Goal: Task Accomplishment & Management: Manage account settings

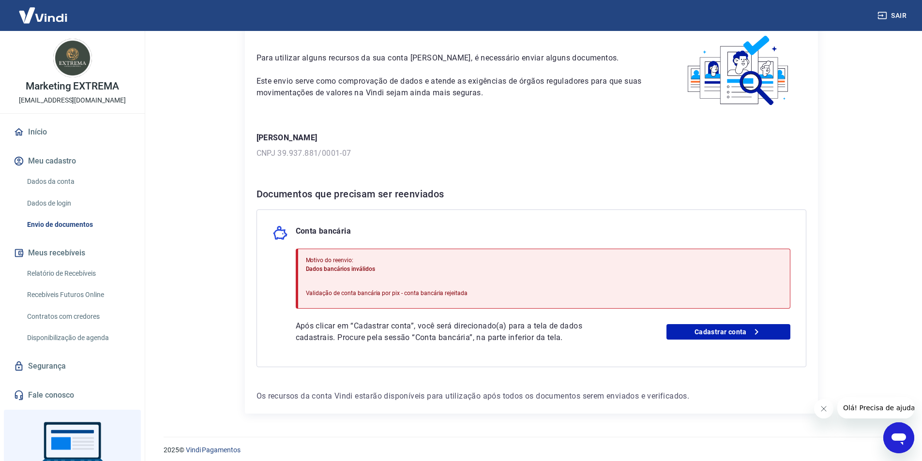
scroll to position [54, 0]
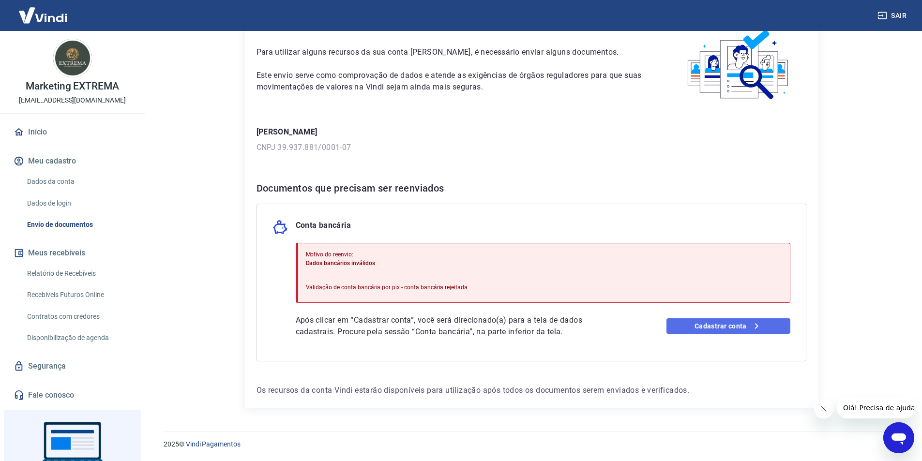
click at [720, 324] on link "Cadastrar conta" at bounding box center [729, 326] width 124 height 15
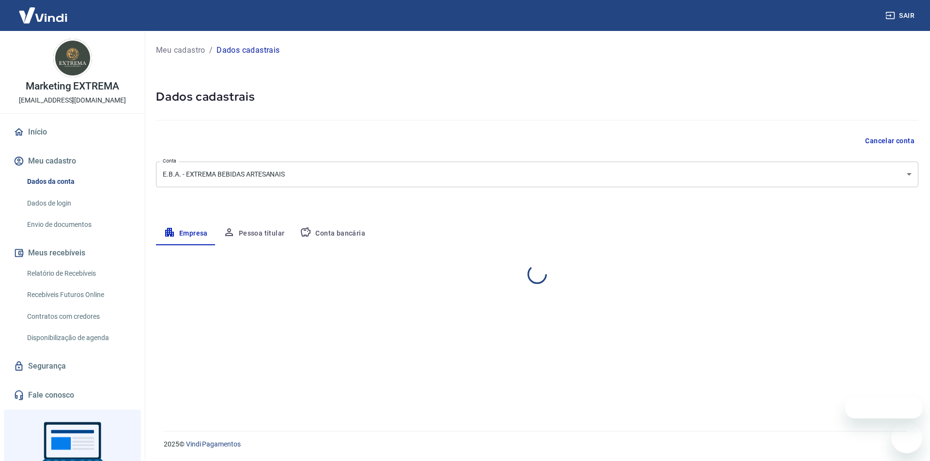
select select "RN"
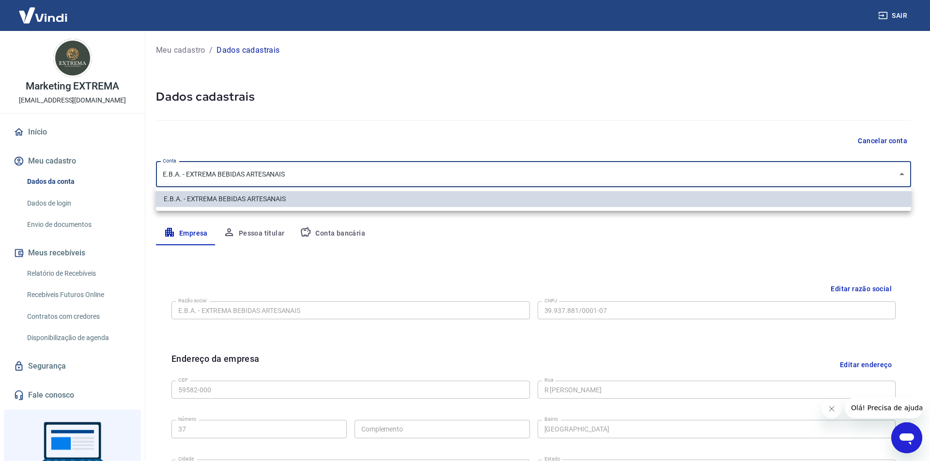
click at [406, 179] on body "Sair Marketing EXTREMA cachacaextremamkt@gmail.com Início Meu cadastro Dados da…" at bounding box center [465, 230] width 930 height 461
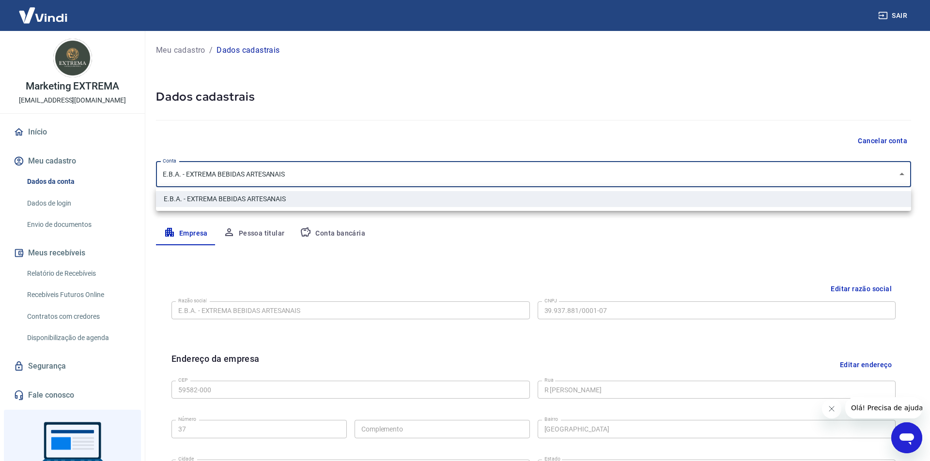
click at [406, 179] on div at bounding box center [465, 230] width 930 height 461
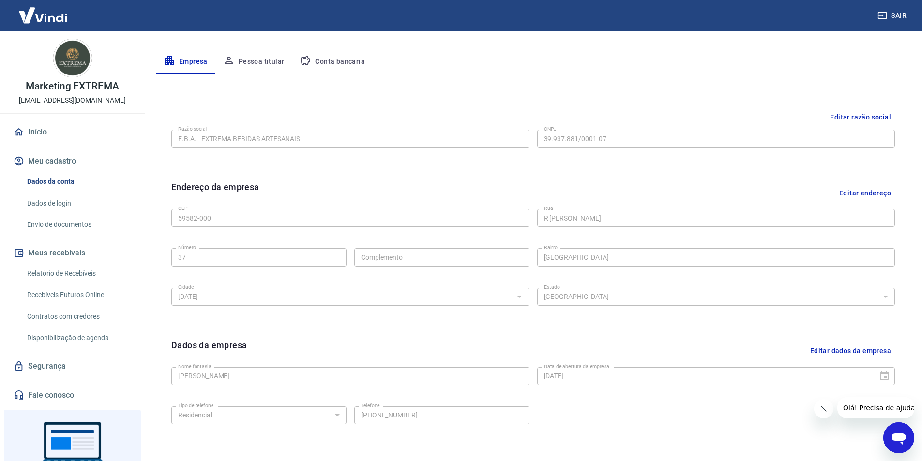
scroll to position [92, 0]
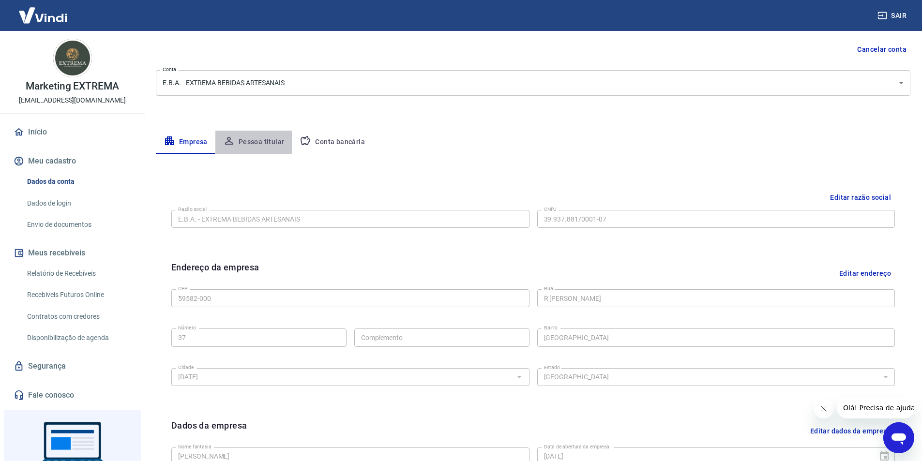
click at [269, 145] on button "Pessoa titular" at bounding box center [253, 142] width 77 height 23
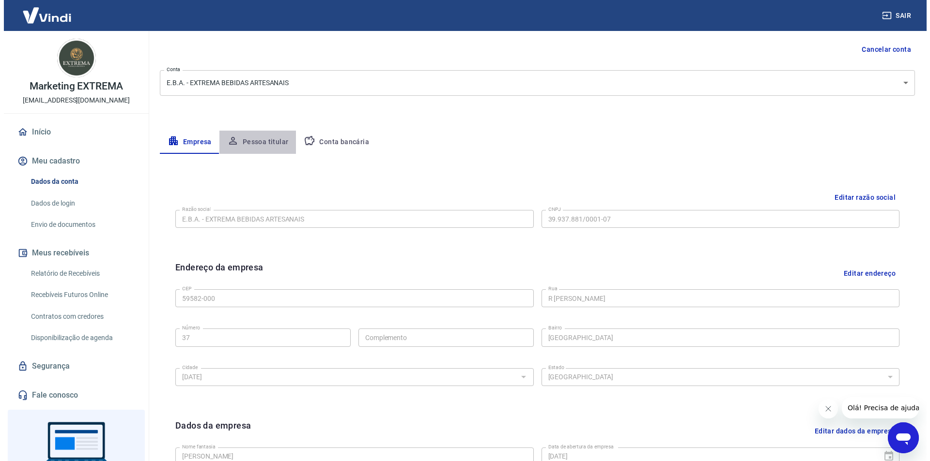
scroll to position [0, 0]
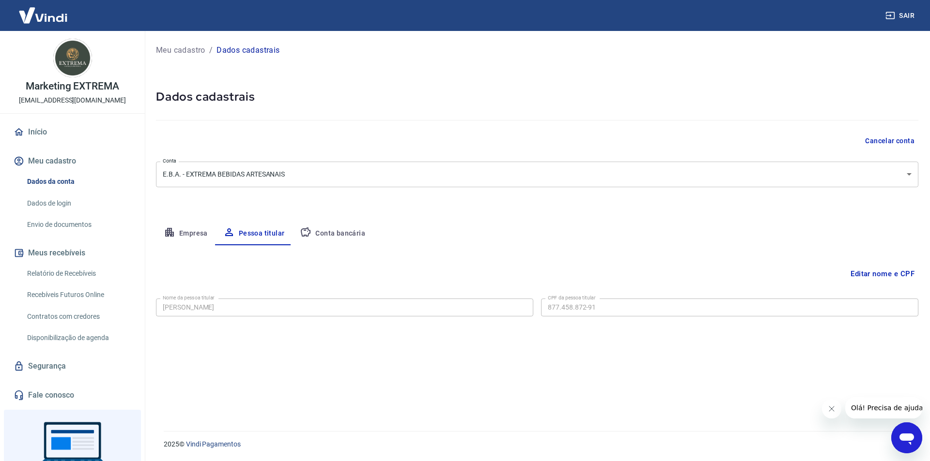
click at [339, 230] on button "Conta bancária" at bounding box center [332, 233] width 81 height 23
select select "1"
click at [199, 236] on button "Empresa" at bounding box center [186, 233] width 60 height 23
select select "RN"
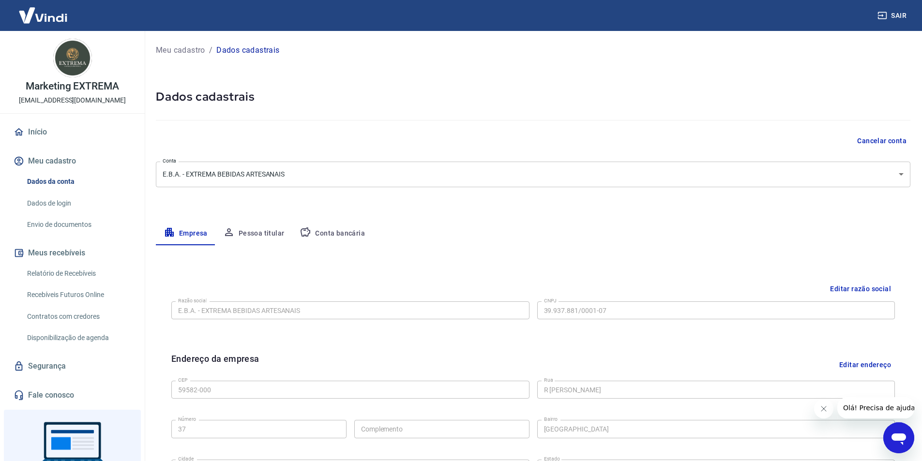
click at [240, 232] on button "Pessoa titular" at bounding box center [253, 233] width 77 height 23
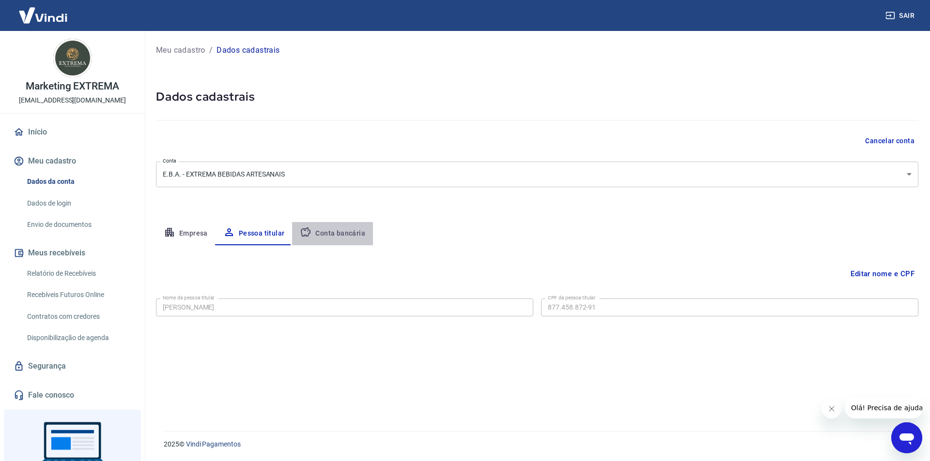
click at [340, 230] on button "Conta bancária" at bounding box center [332, 233] width 81 height 23
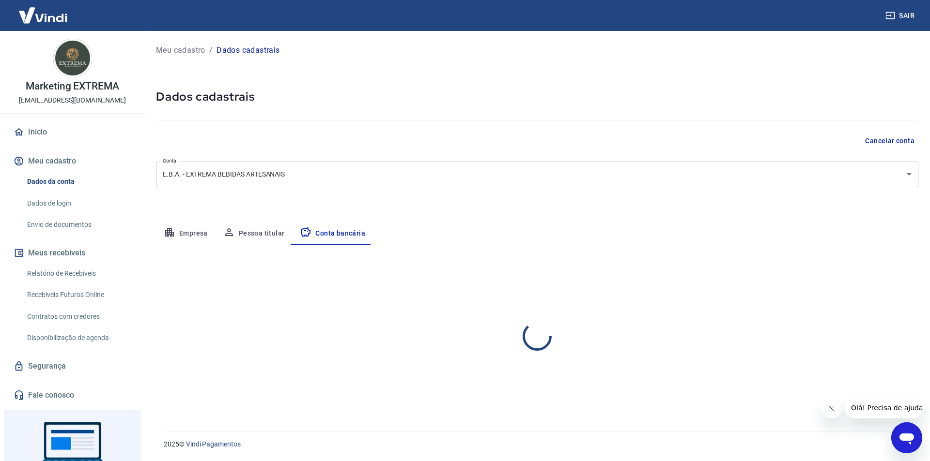
select select "1"
click at [57, 182] on link "Dados da conta" at bounding box center [78, 182] width 110 height 20
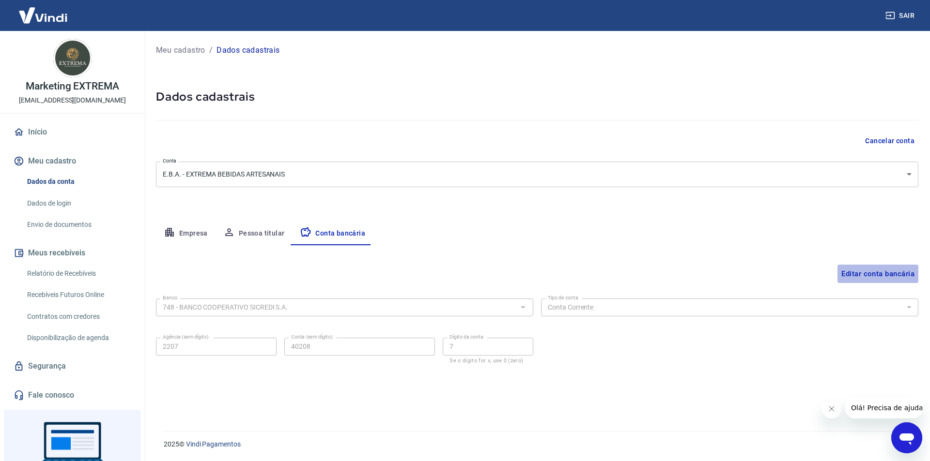
click at [868, 271] on button "Editar conta bancária" at bounding box center [877, 274] width 81 height 18
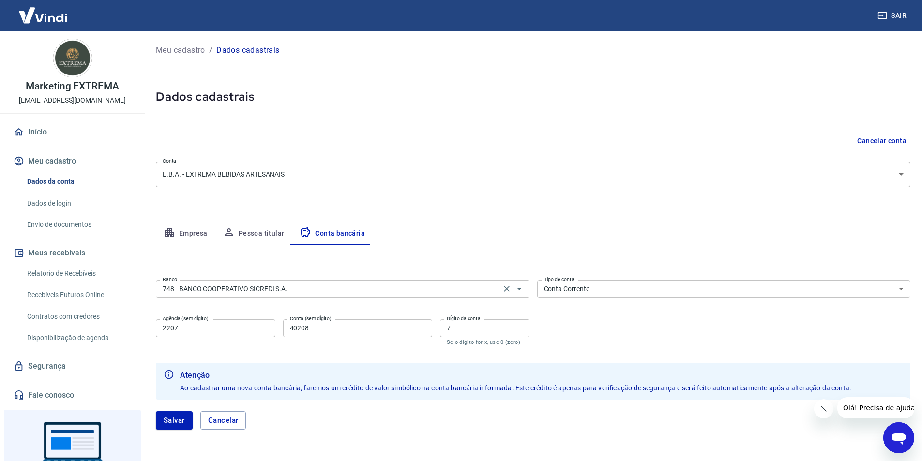
click at [197, 293] on input "748 - BANCO COOPERATIVO SICREDI S.A." at bounding box center [328, 289] width 339 height 12
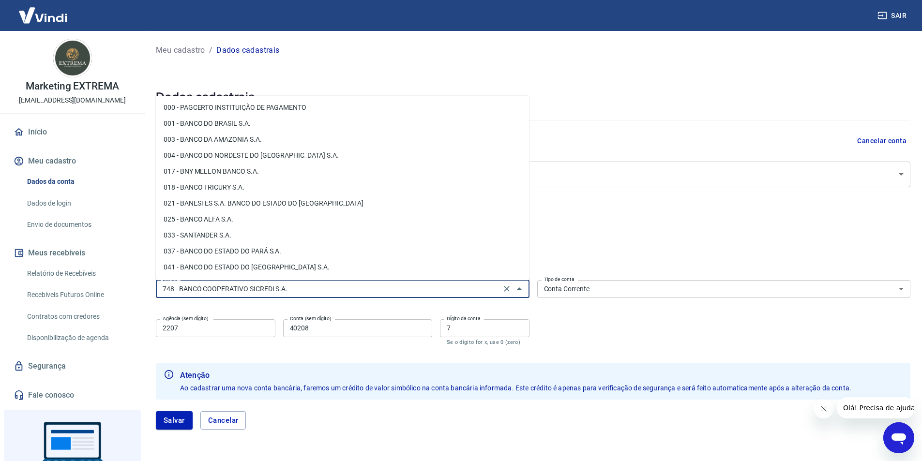
scroll to position [1363, 0]
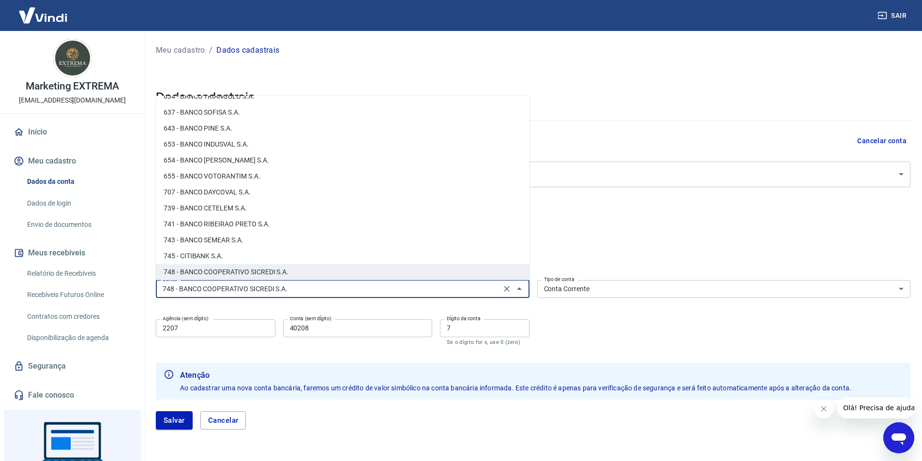
click at [199, 254] on li "745 - CITIBANK S.A." at bounding box center [343, 256] width 374 height 16
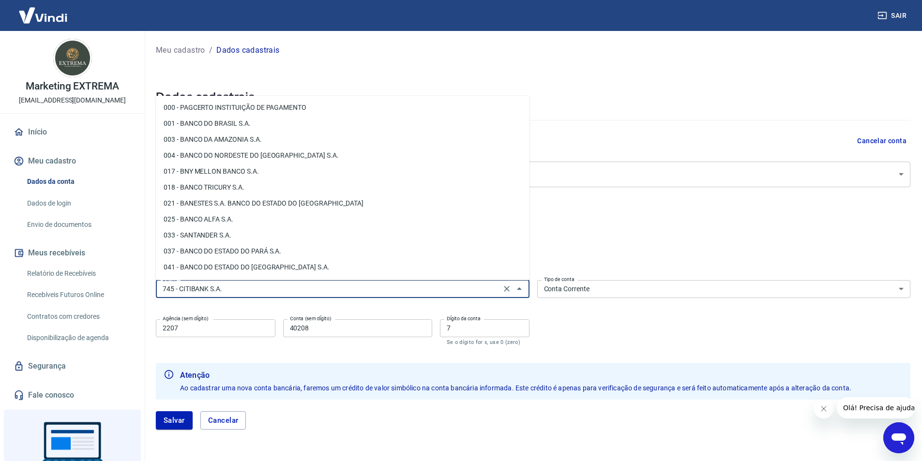
click at [214, 293] on input "745 - CITIBANK S.A." at bounding box center [328, 289] width 339 height 12
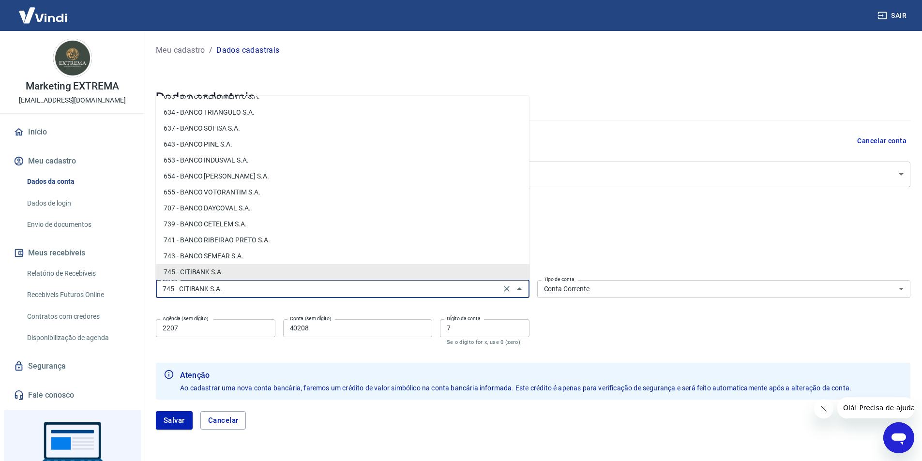
scroll to position [1396, 0]
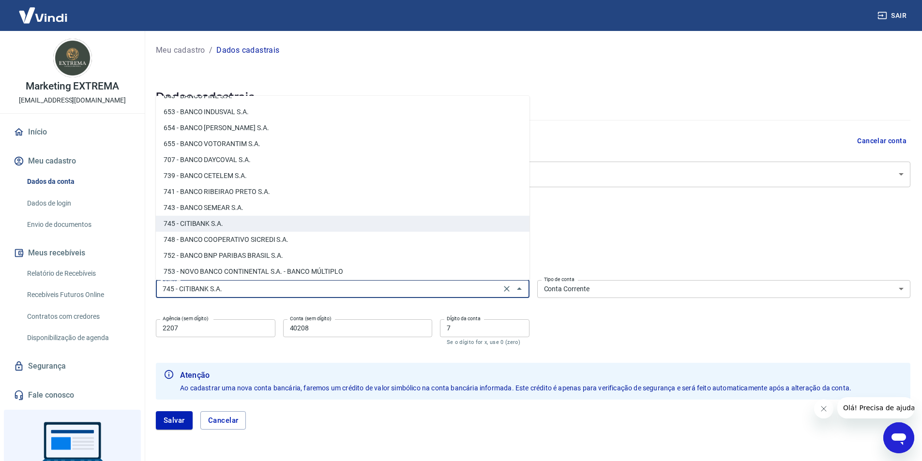
click at [278, 238] on li "748 - BANCO COOPERATIVO SICREDI S.A." at bounding box center [343, 240] width 374 height 16
type input "748 - BANCO COOPERATIVO SICREDI S.A."
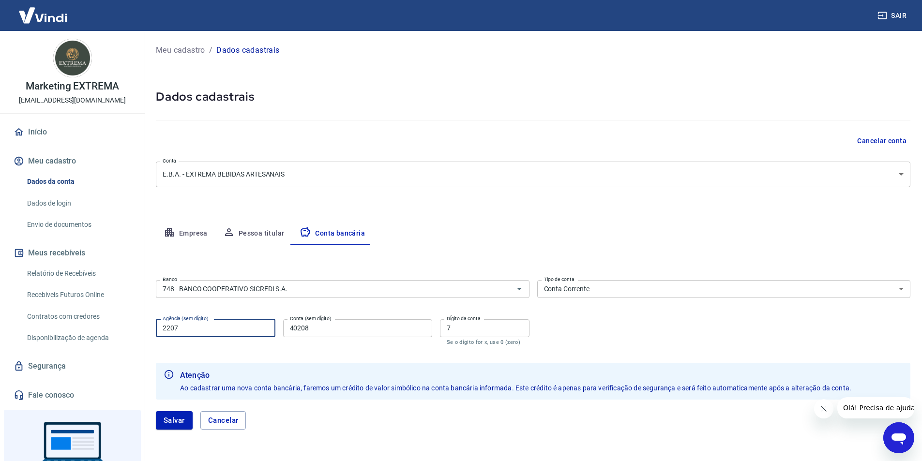
click at [258, 333] on input "2207" at bounding box center [216, 329] width 120 height 18
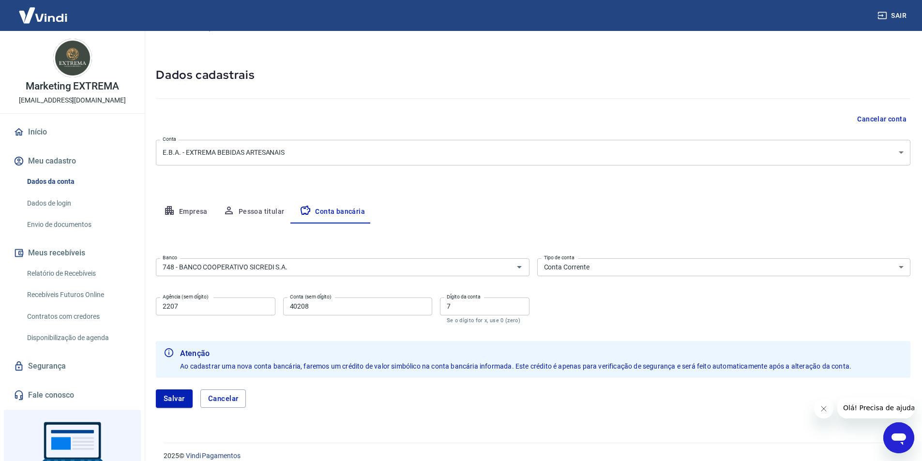
scroll to position [33, 0]
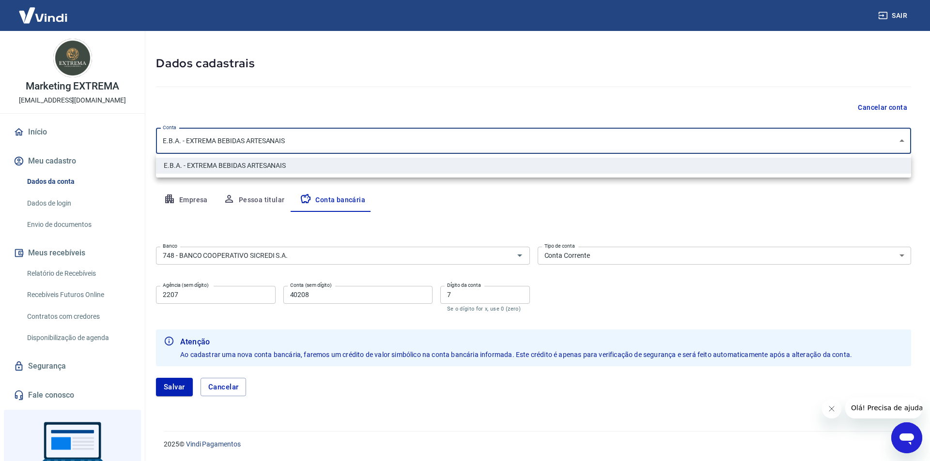
click at [307, 145] on body "Sair Marketing EXTREMA cachacaextremamkt@gmail.com Início Meu cadastro Dados da…" at bounding box center [465, 197] width 930 height 461
click at [311, 138] on div at bounding box center [465, 230] width 930 height 461
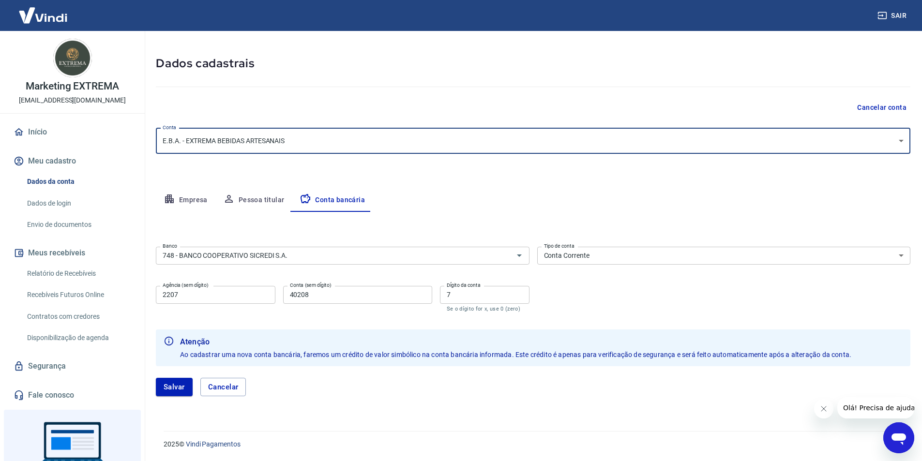
click at [532, 93] on div at bounding box center [533, 85] width 755 height 28
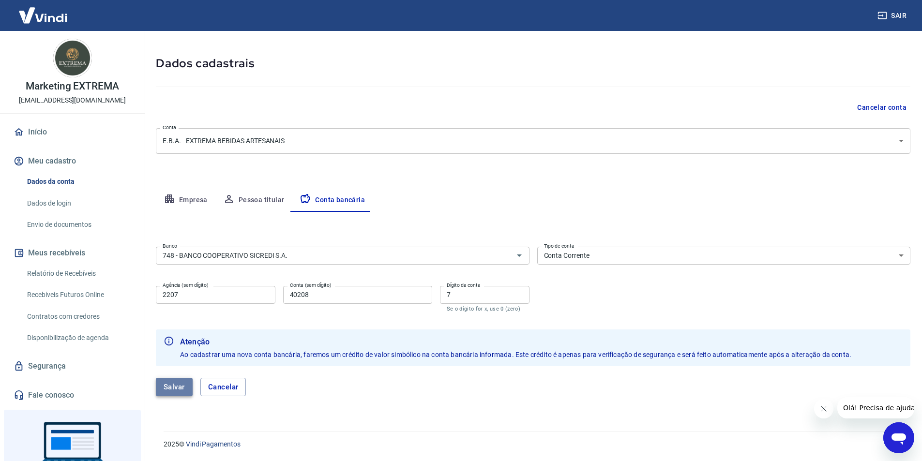
click at [177, 385] on button "Salvar" at bounding box center [174, 387] width 37 height 18
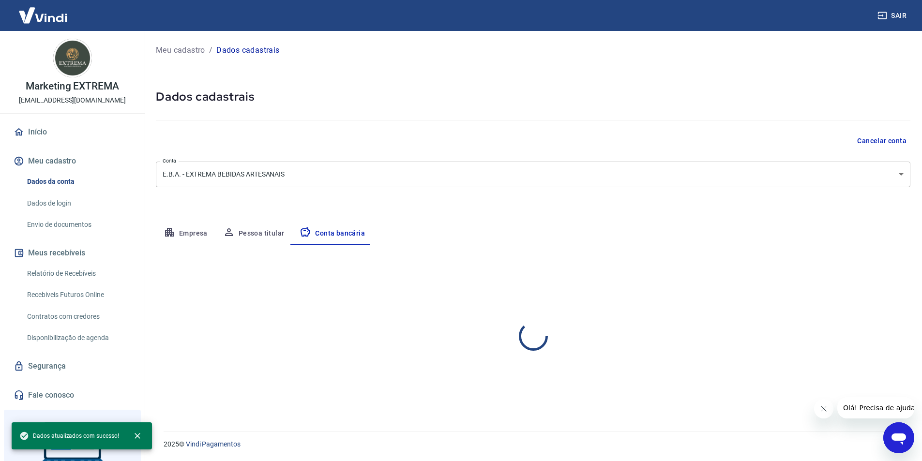
scroll to position [0, 0]
select select "1"
click at [882, 276] on button "Editar conta bancária" at bounding box center [877, 274] width 81 height 18
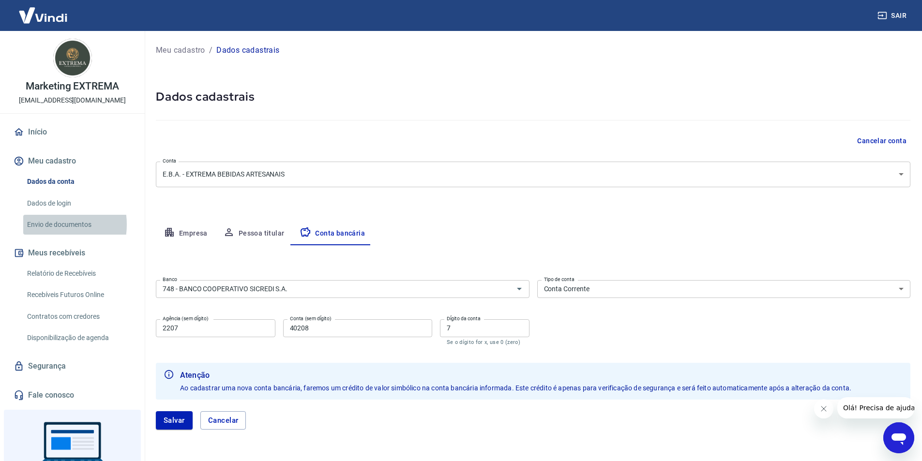
click at [45, 225] on link "Envio de documentos" at bounding box center [78, 225] width 110 height 20
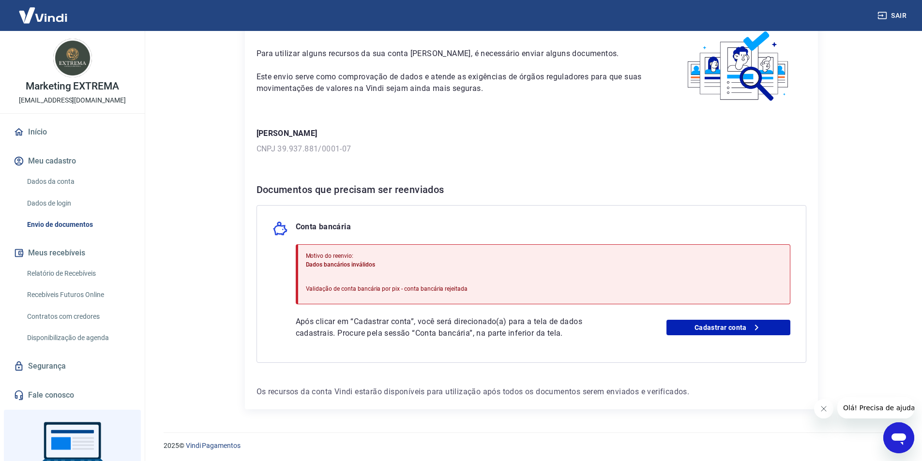
scroll to position [54, 0]
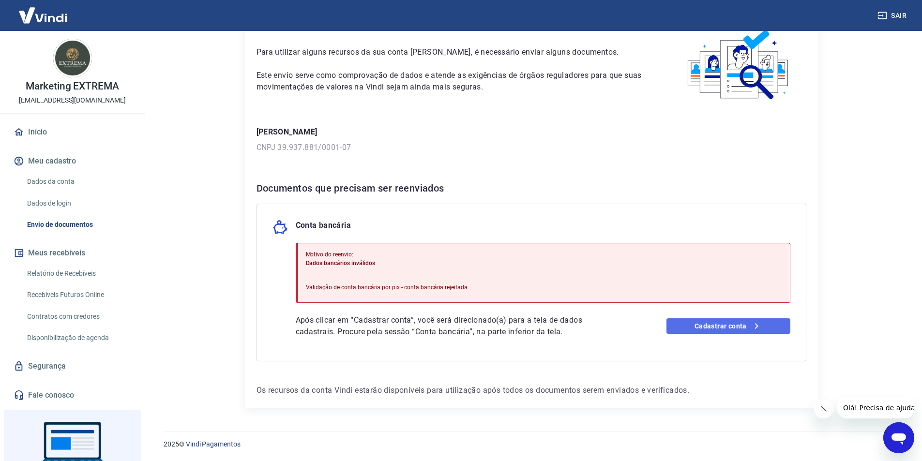
click at [724, 331] on link "Cadastrar conta" at bounding box center [729, 326] width 124 height 15
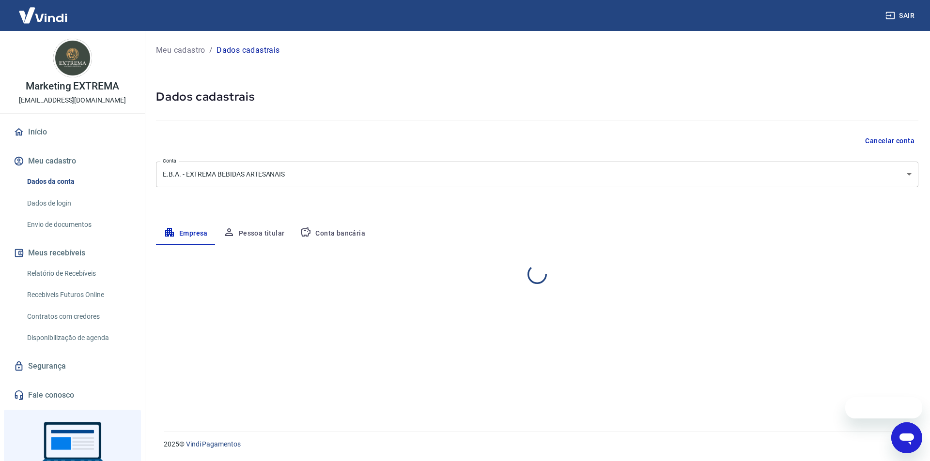
select select "RN"
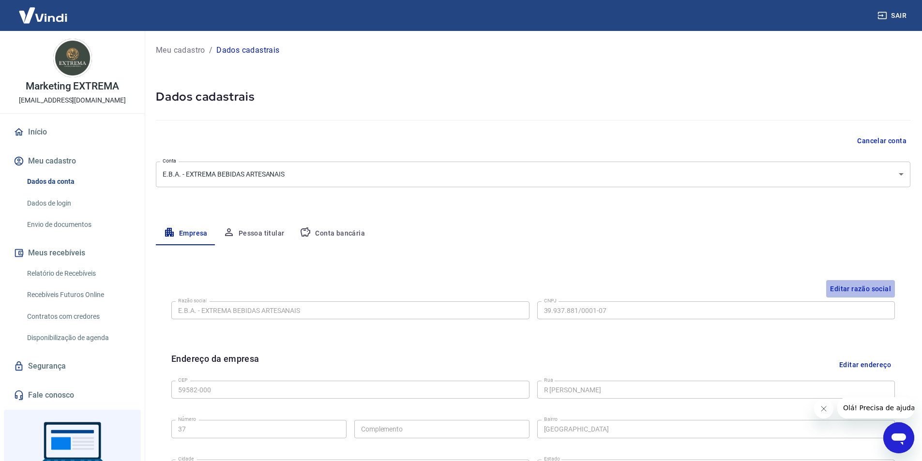
click at [862, 286] on button "Editar razão social" at bounding box center [860, 289] width 69 height 18
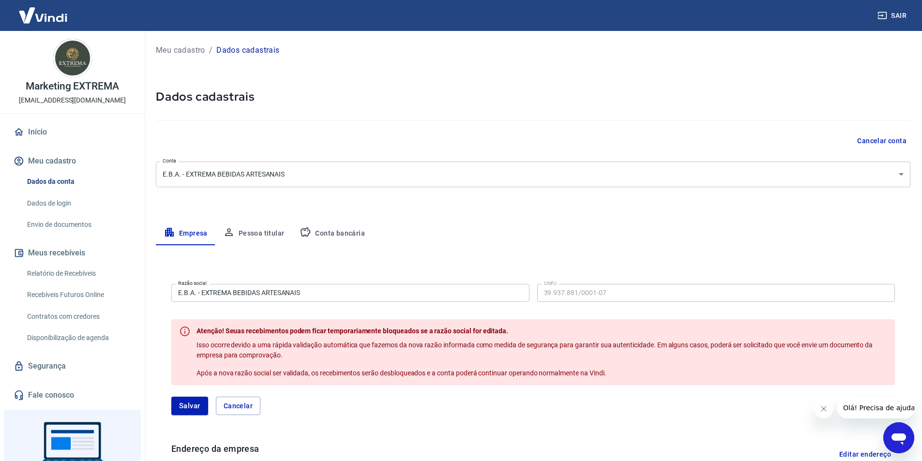
click at [227, 408] on button "Cancelar" at bounding box center [238, 406] width 45 height 18
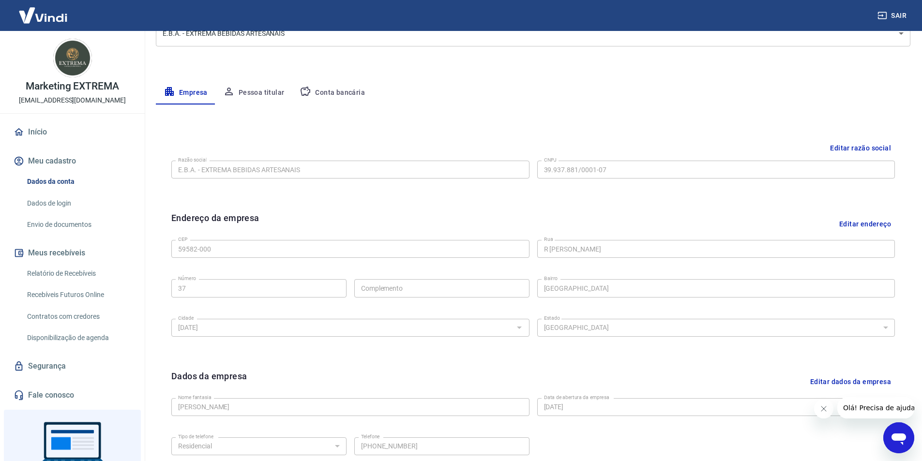
scroll to position [140, 0]
click at [320, 91] on button "Conta bancária" at bounding box center [332, 93] width 81 height 23
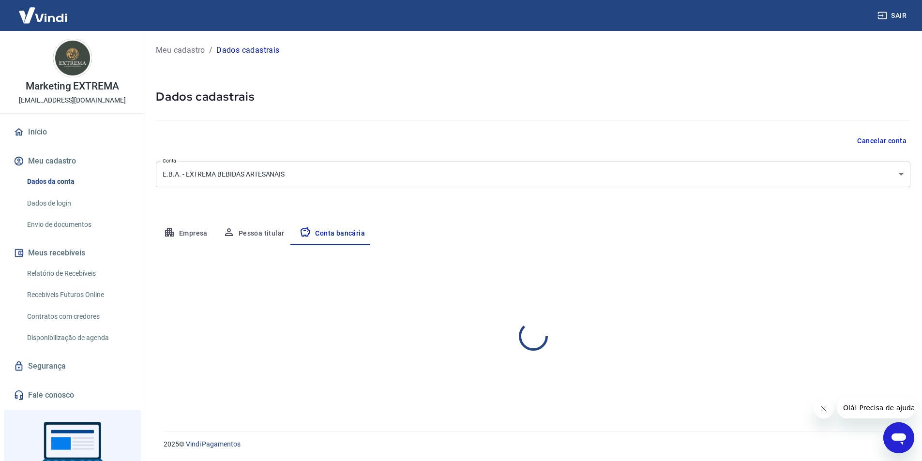
scroll to position [0, 0]
select select "1"
click at [243, 235] on button "Pessoa titular" at bounding box center [253, 233] width 77 height 23
click at [179, 231] on button "Empresa" at bounding box center [186, 233] width 60 height 23
select select "RN"
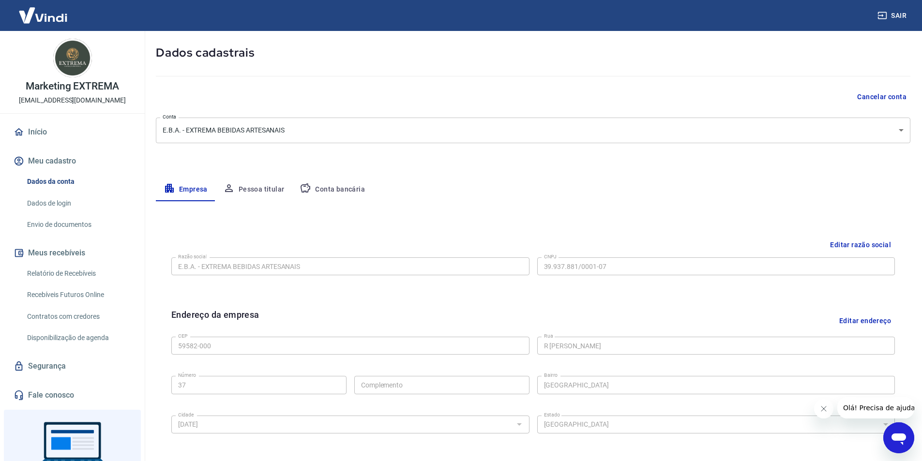
scroll to position [43, 0]
click at [259, 191] on button "Pessoa titular" at bounding box center [253, 190] width 77 height 23
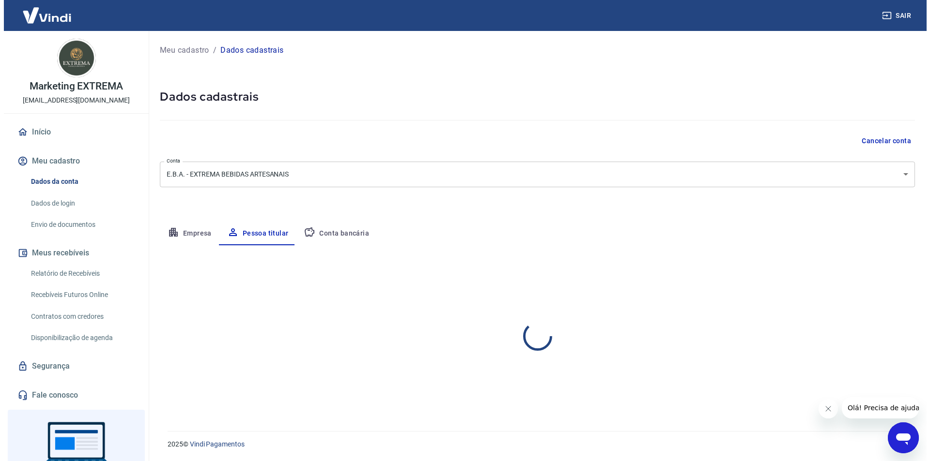
scroll to position [0, 0]
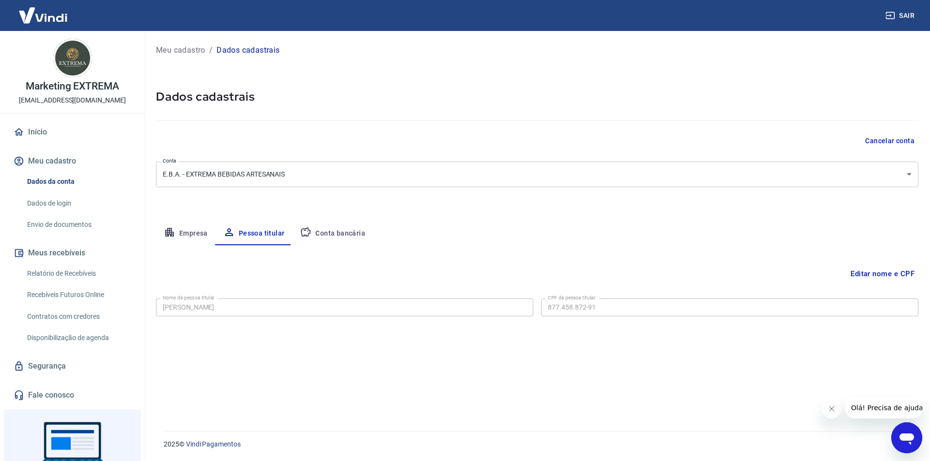
click at [333, 231] on button "Conta bancária" at bounding box center [332, 233] width 81 height 23
select select "1"
click at [846, 274] on button "Editar conta bancária" at bounding box center [877, 274] width 81 height 18
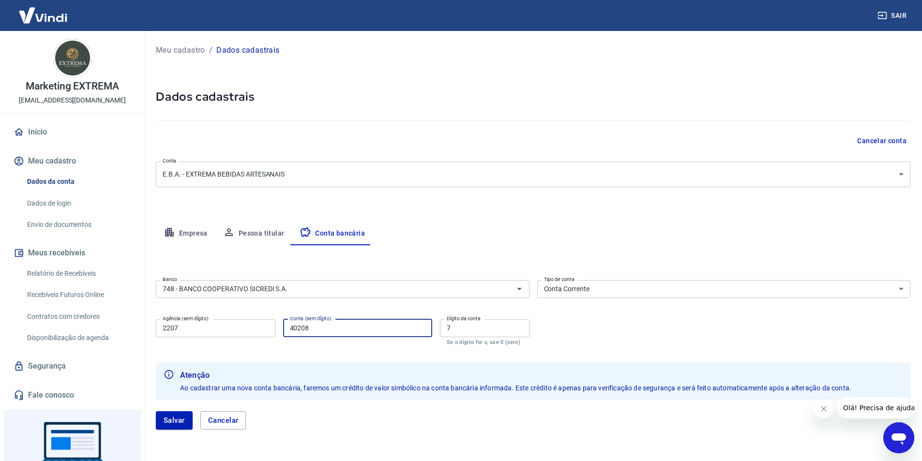
drag, startPoint x: 279, startPoint y: 338, endPoint x: 270, endPoint y: 340, distance: 9.4
click at [270, 340] on div "Agência (sem dígito) 2207 Agência (sem dígito) Conta (sem dígito) 40208 Conta (…" at bounding box center [343, 332] width 374 height 32
type input "33221"
drag, startPoint x: 455, startPoint y: 334, endPoint x: 419, endPoint y: 345, distance: 37.5
click at [419, 345] on div "Agência (sem dígito) 2207 Agência (sem dígito) Conta (sem dígito) 33221 Conta (…" at bounding box center [343, 332] width 374 height 32
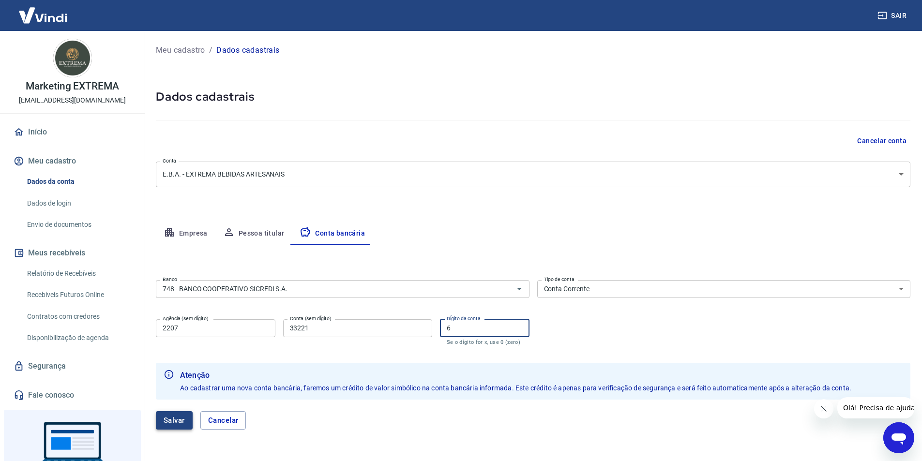
type input "6"
click at [167, 421] on button "Salvar" at bounding box center [174, 421] width 37 height 18
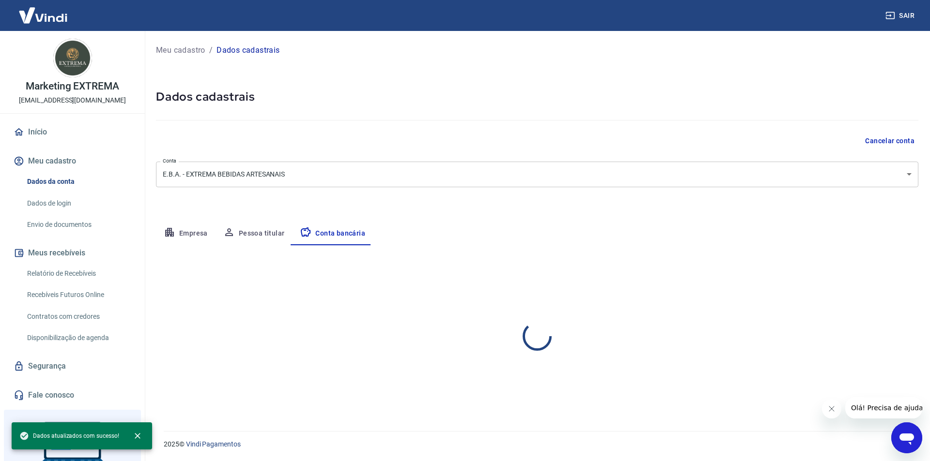
select select "1"
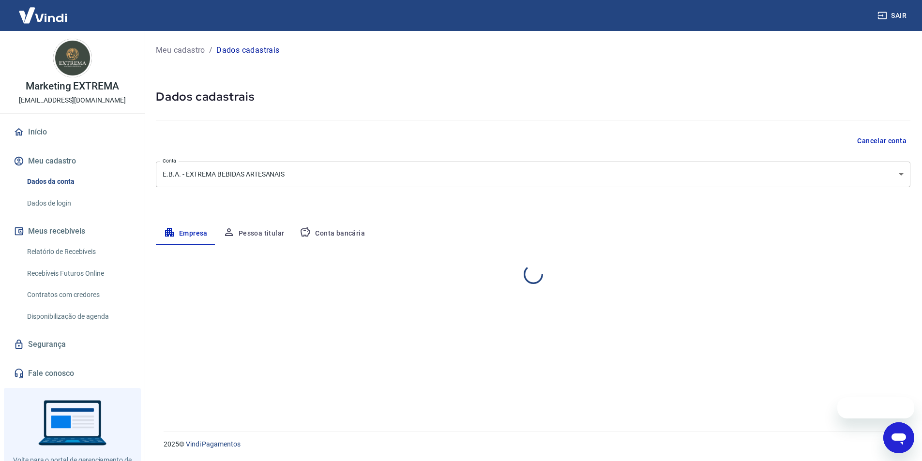
select select "RN"
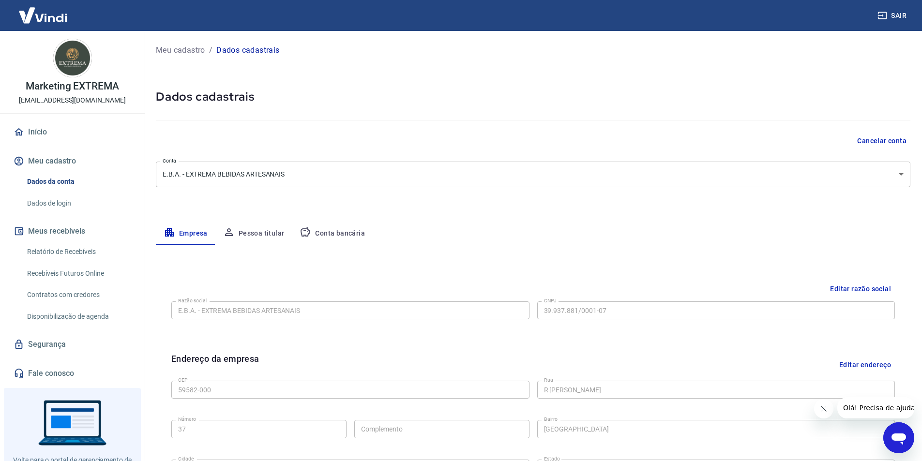
click at [255, 241] on button "Pessoa titular" at bounding box center [253, 233] width 77 height 23
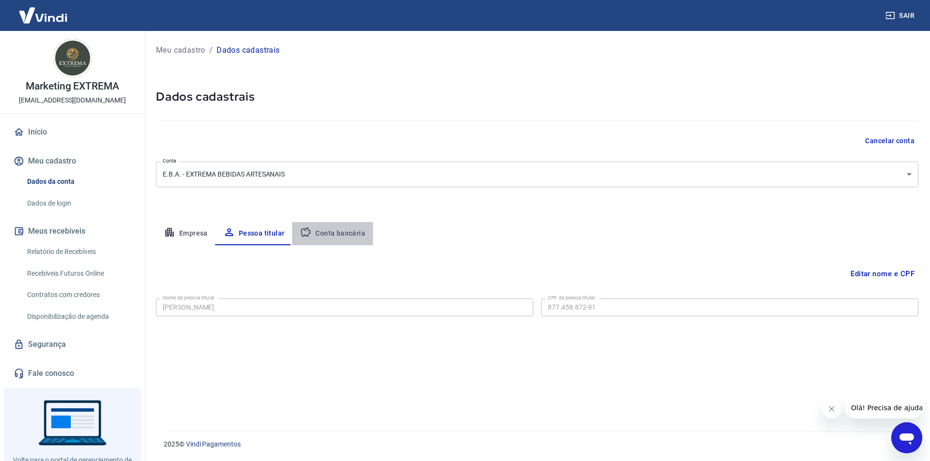
click at [349, 234] on button "Conta bancária" at bounding box center [332, 233] width 81 height 23
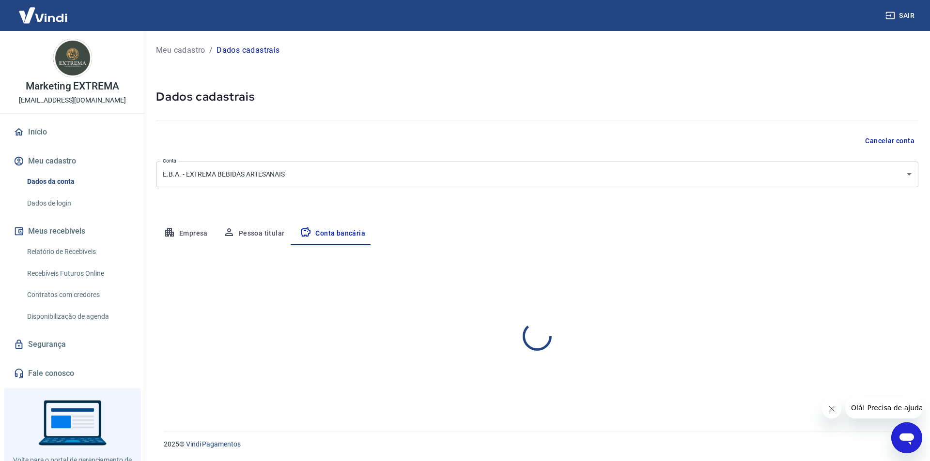
select select "1"
click at [51, 375] on link "Fale conosco" at bounding box center [73, 373] width 122 height 21
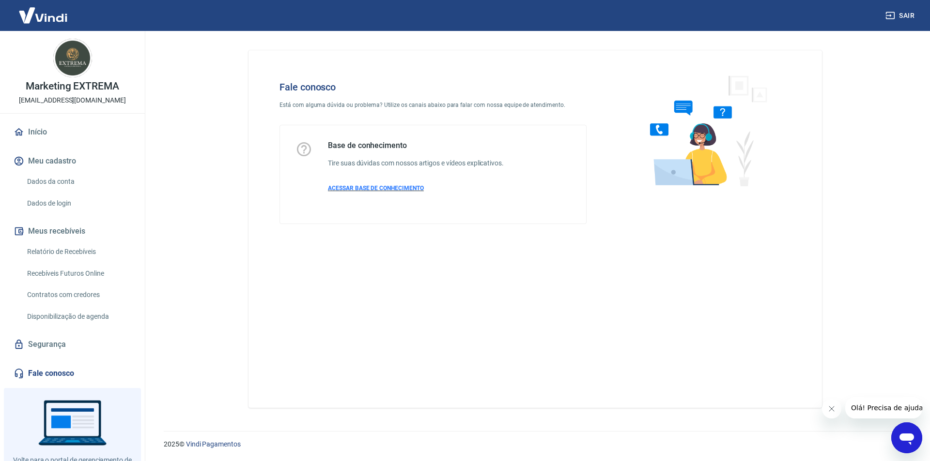
click at [389, 188] on span "ACESSAR BASE DE CONHECIMENTO" at bounding box center [376, 188] width 96 height 7
drag, startPoint x: 15, startPoint y: 100, endPoint x: 121, endPoint y: 101, distance: 105.5
click at [121, 101] on div "Marketing EXTREMA cachacaextremamkt@gmail.com" at bounding box center [72, 72] width 145 height 82
copy p "[EMAIL_ADDRESS][DOMAIN_NAME]"
click at [911, 19] on button "Sair" at bounding box center [900, 16] width 35 height 18
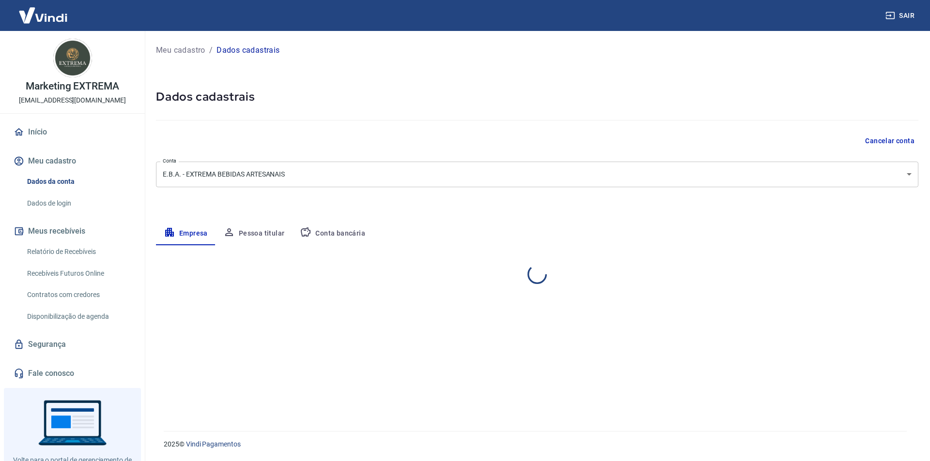
select select "RN"
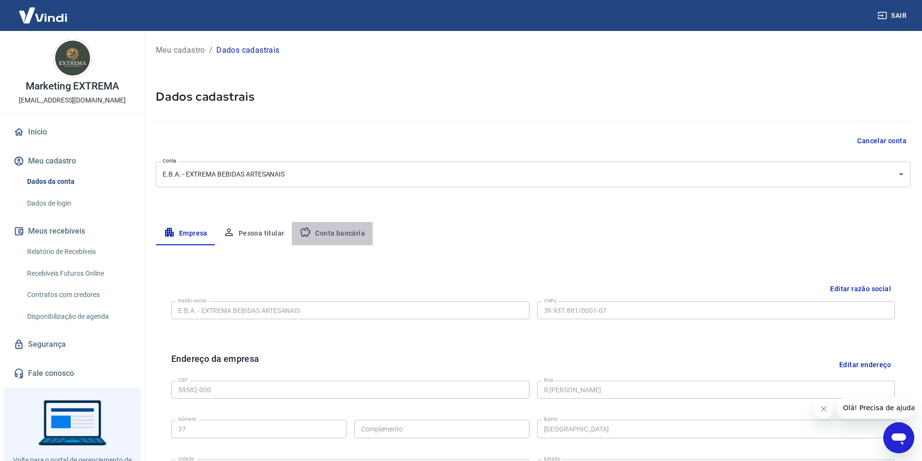
click at [355, 230] on button "Conta bancária" at bounding box center [332, 233] width 81 height 23
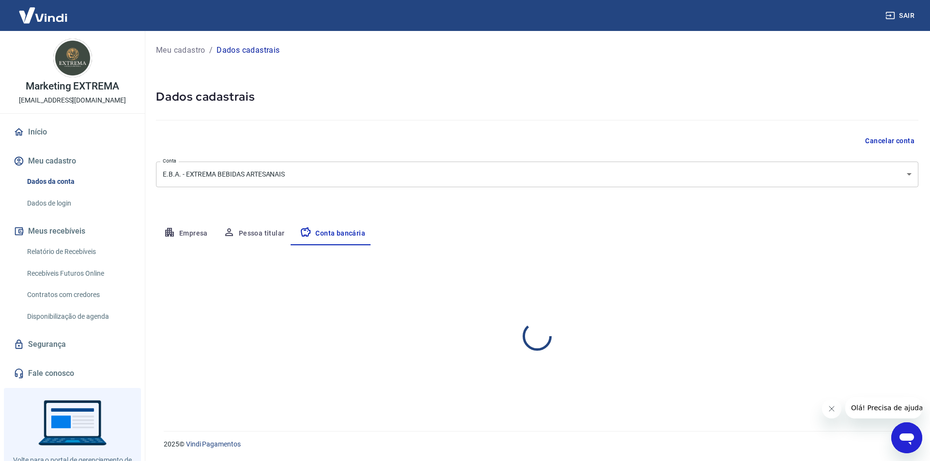
select select "1"
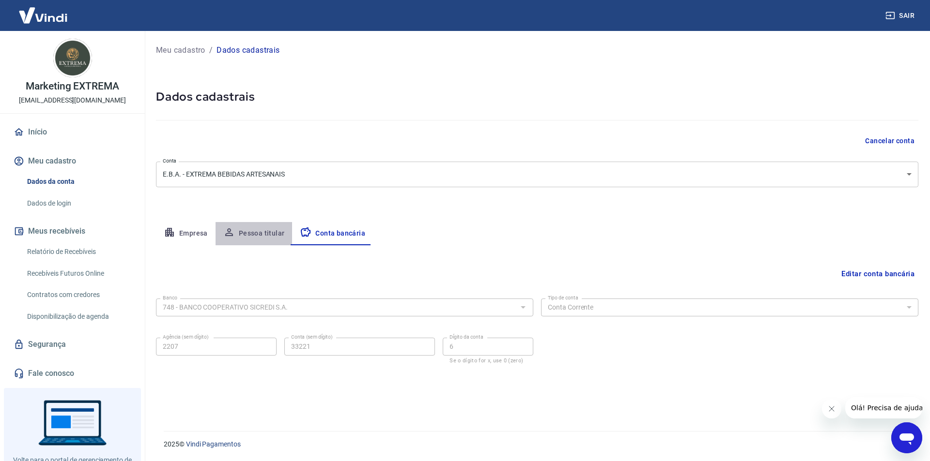
click at [256, 230] on button "Pessoa titular" at bounding box center [253, 233] width 77 height 23
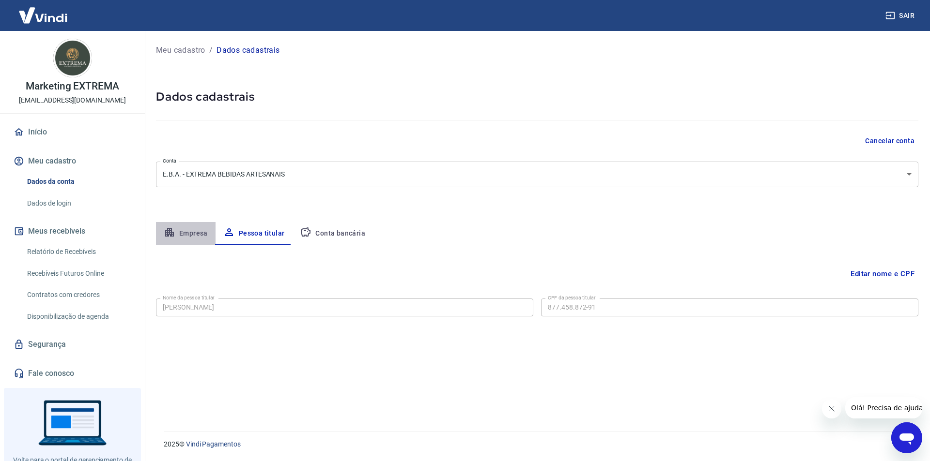
click at [183, 232] on button "Empresa" at bounding box center [186, 233] width 60 height 23
select select "RN"
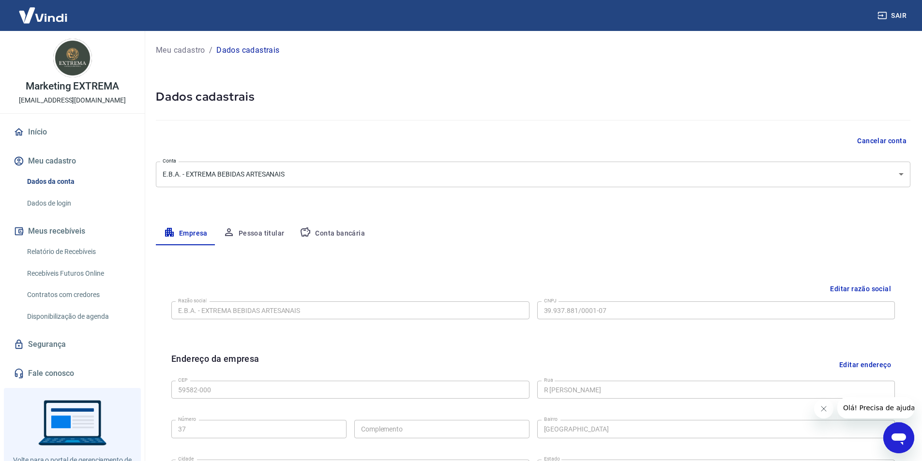
click at [330, 236] on button "Conta bancária" at bounding box center [332, 233] width 81 height 23
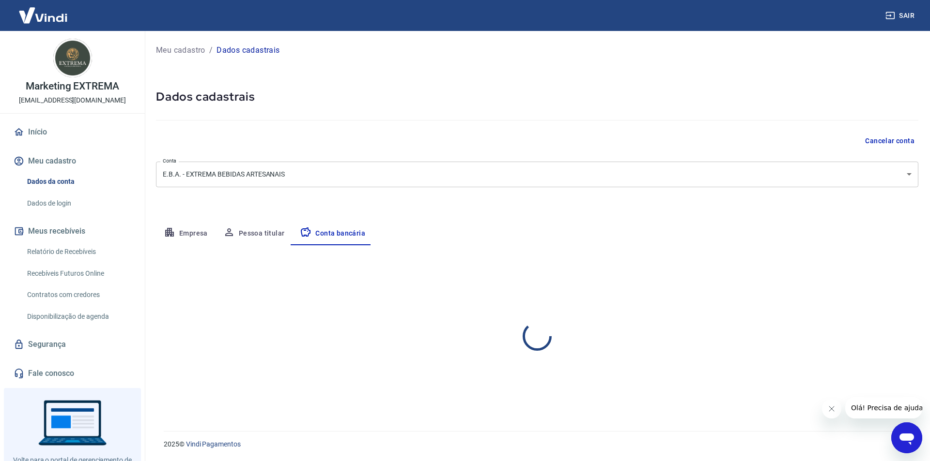
select select "1"
click at [872, 410] on span "Olá! Precisa de ajuda?" at bounding box center [888, 408] width 76 height 8
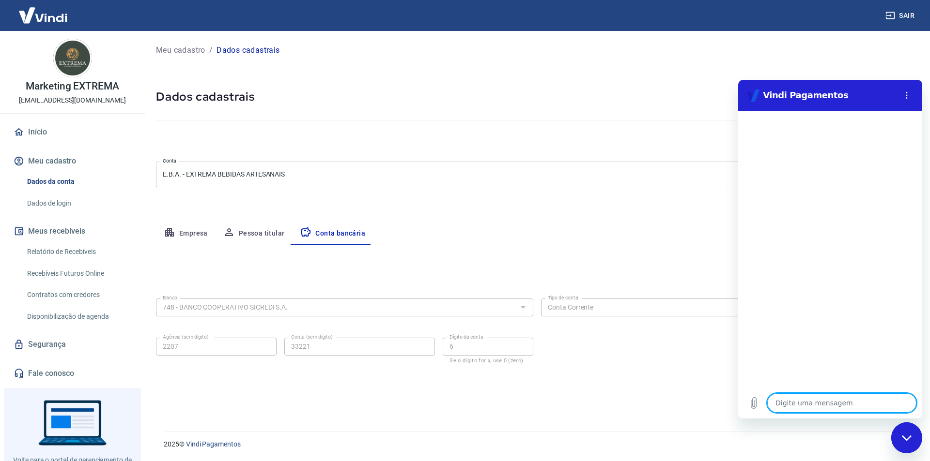
type textarea "B"
type textarea "x"
type textarea "Bo"
type textarea "x"
type textarea "Bom"
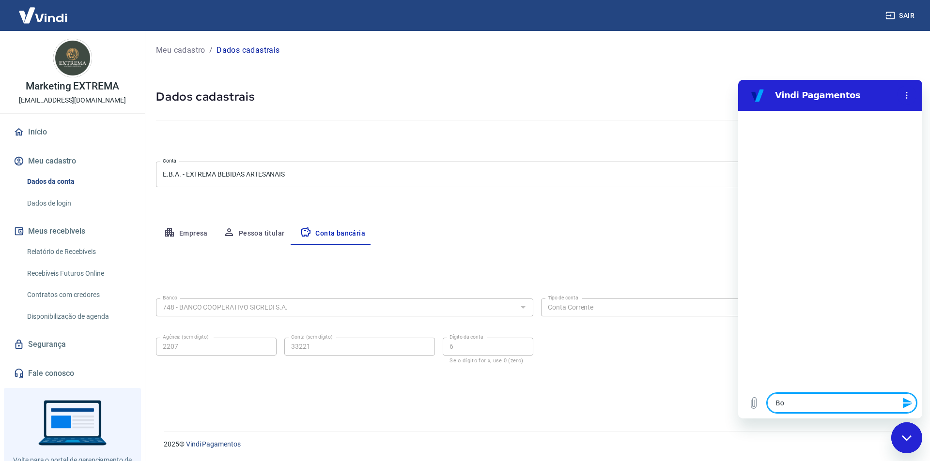
type textarea "x"
type textarea "Bom"
type textarea "x"
type textarea "Bom D"
type textarea "x"
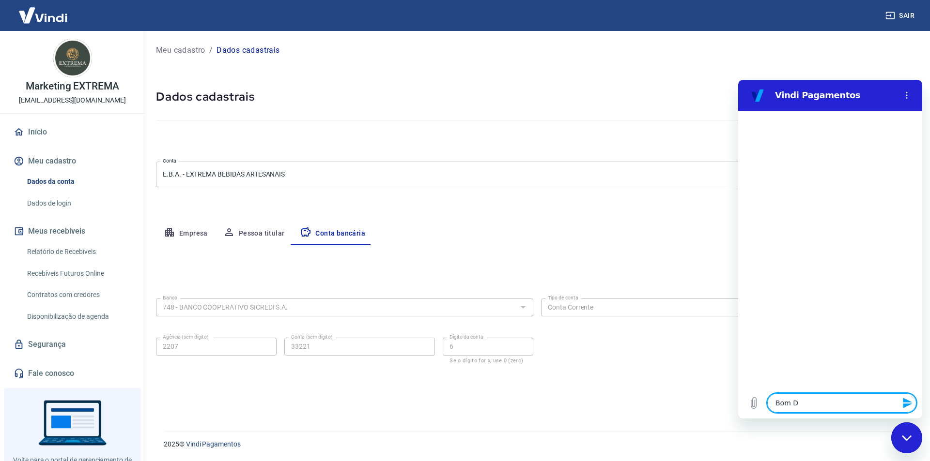
type textarea "Bom Di"
type textarea "x"
type textarea "Bom Dia"
type textarea "x"
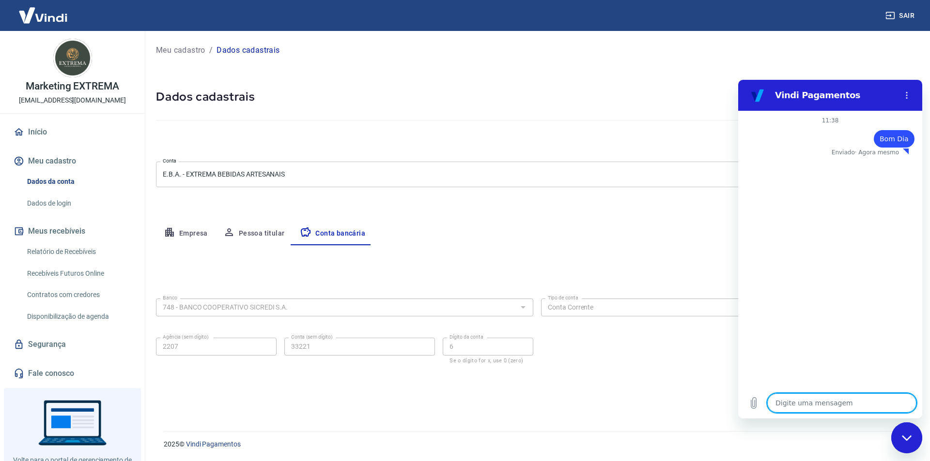
type textarea "E"
type textarea "x"
type textarea "Es"
type textarea "x"
type textarea "Est"
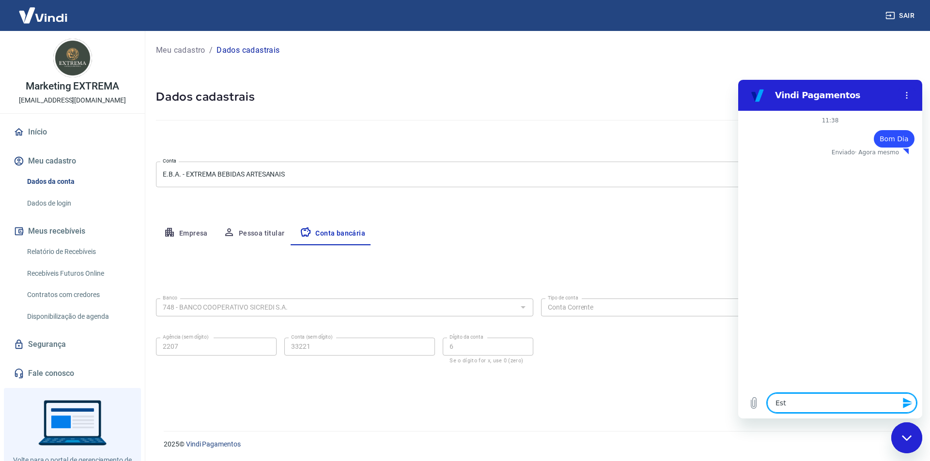
type textarea "x"
type textarea "Esto"
type textarea "x"
type textarea "Estou"
type textarea "x"
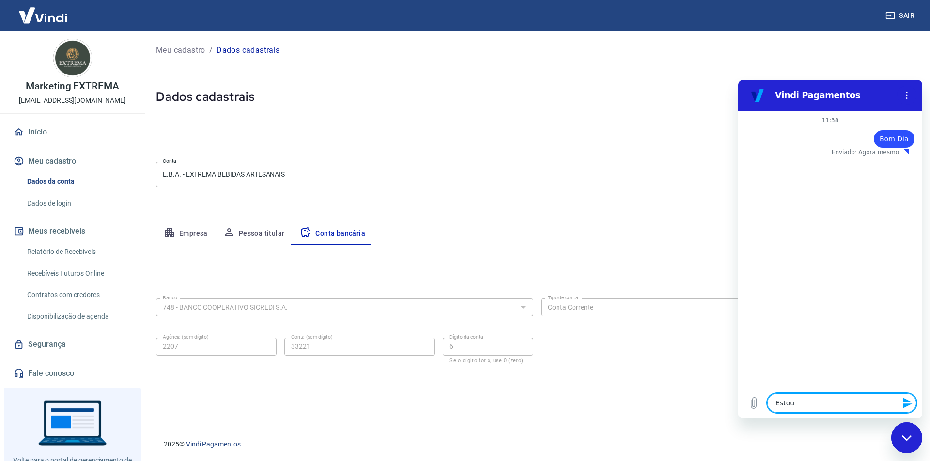
type textarea "Estou"
type textarea "x"
type textarea "Estou t"
type textarea "x"
type textarea "Estou te"
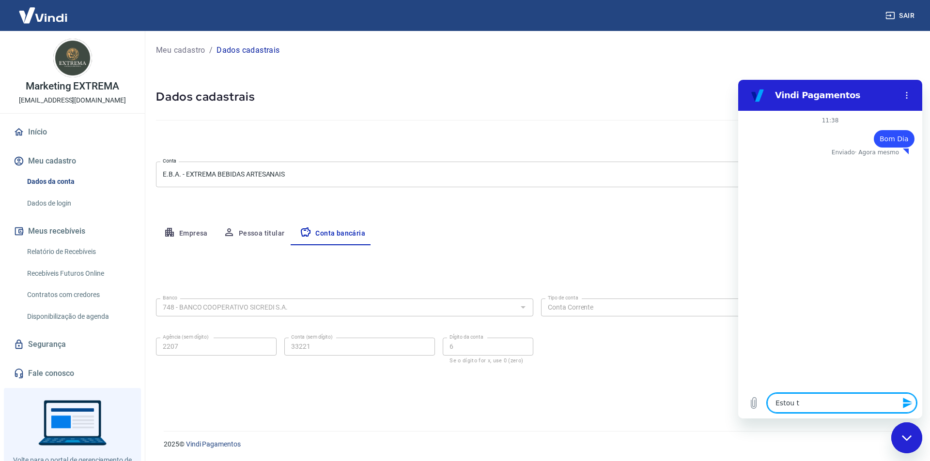
type textarea "x"
type textarea "Estou ten"
type textarea "x"
type textarea "Estou tent"
type textarea "x"
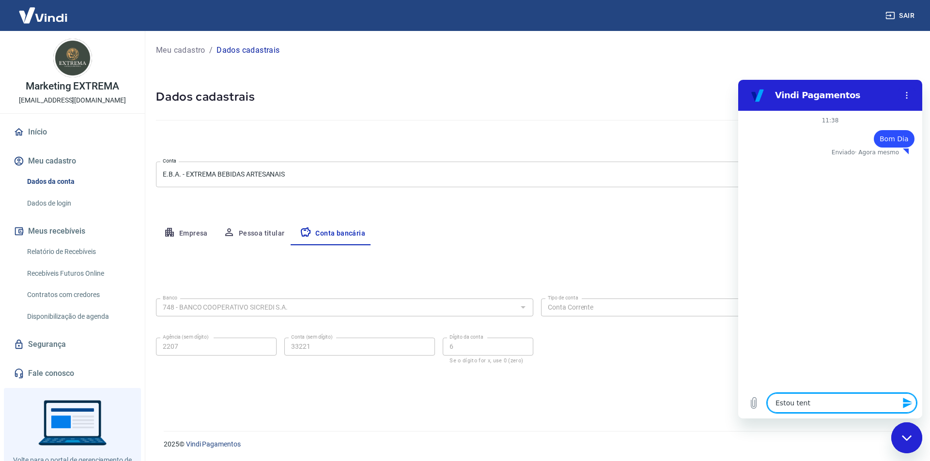
type textarea "Estou tenta"
type textarea "x"
type textarea "Estou tentan"
type textarea "x"
type textarea "Estou tentand"
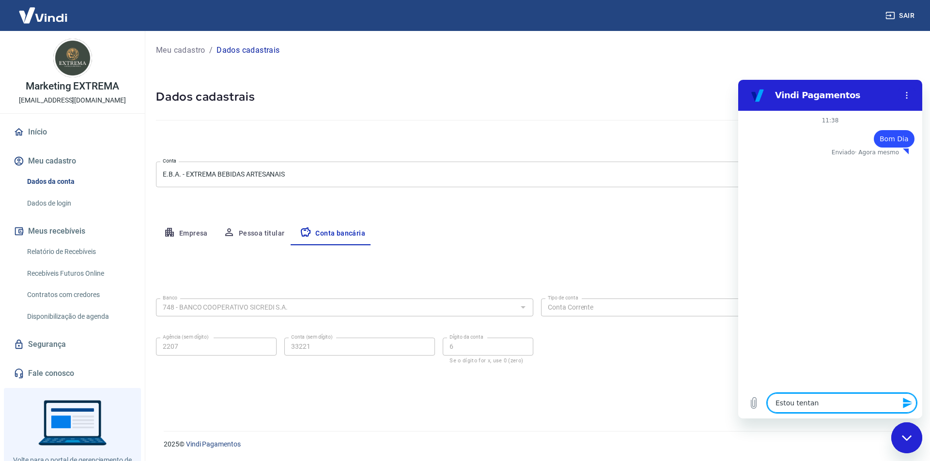
type textarea "x"
type textarea "Estou tentando"
type textarea "x"
type textarea "Estou tentando"
type textarea "x"
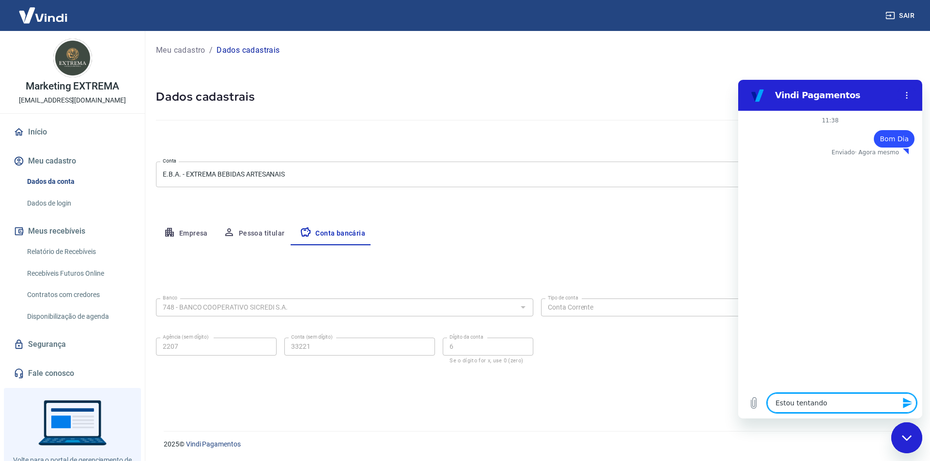
type textarea "Estou tentando a"
type textarea "x"
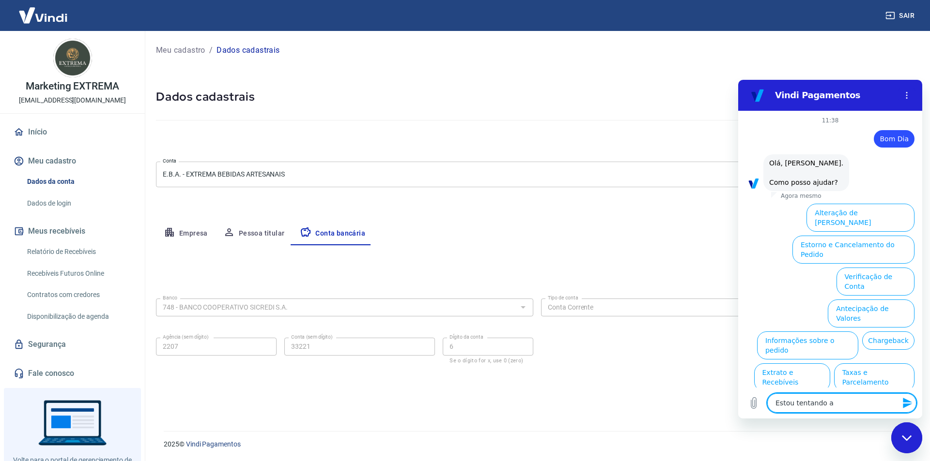
type textarea "Estou tentando al"
type textarea "x"
type textarea "Estou tentando alt"
type textarea "x"
type textarea "Estou tentando alte"
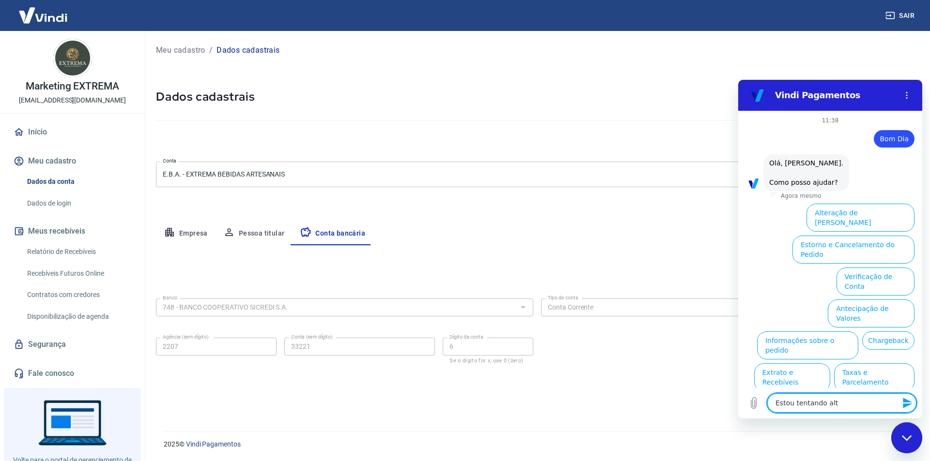
type textarea "x"
type textarea "Estou tentando alter"
type textarea "x"
type textarea "Estou tentando alte"
type textarea "x"
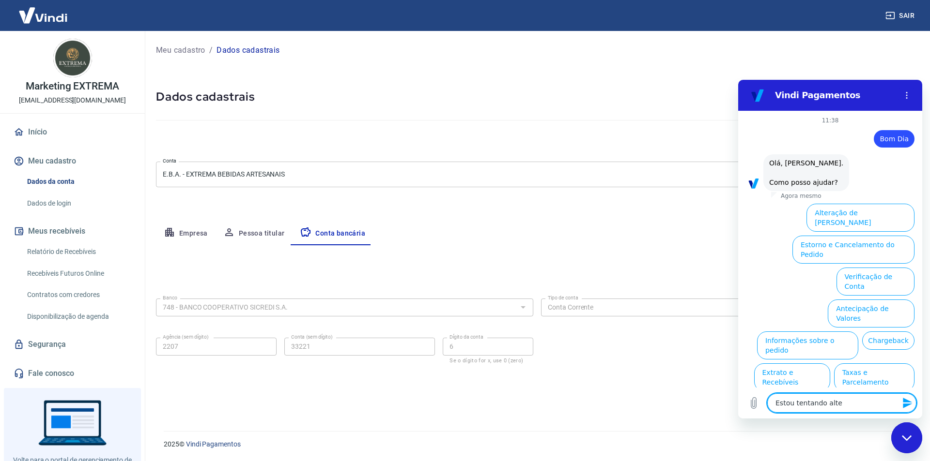
type textarea "Estou tentando alt"
type textarea "x"
type textarea "Estou tentando al"
type textarea "x"
type textarea "Estou tentando a"
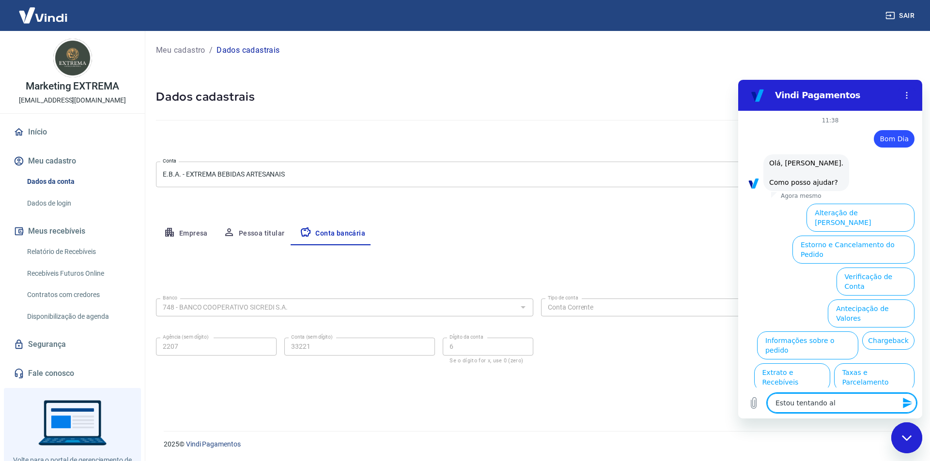
type textarea "x"
type textarea "Estou tentando"
type textarea "x"
type textarea "Estou tentando"
type textarea "x"
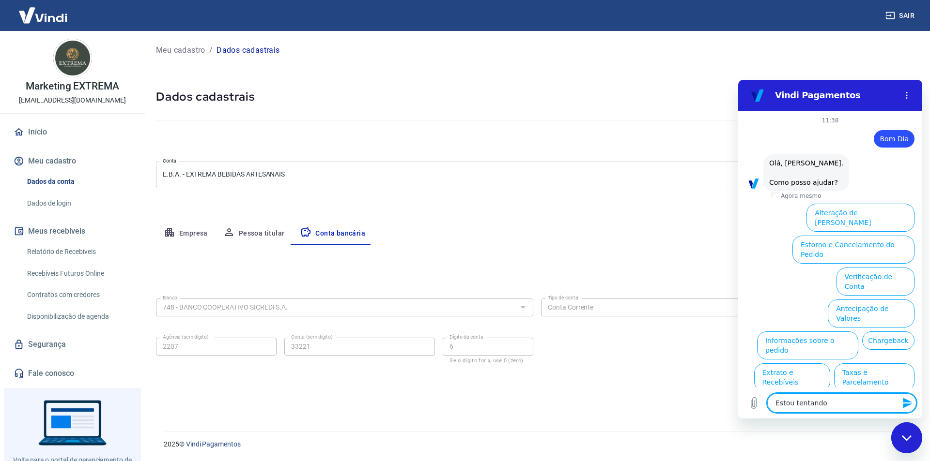
type textarea "Estou tentand"
type textarea "x"
type textarea "Estou tentan"
type textarea "x"
type textarea "Estou tenta"
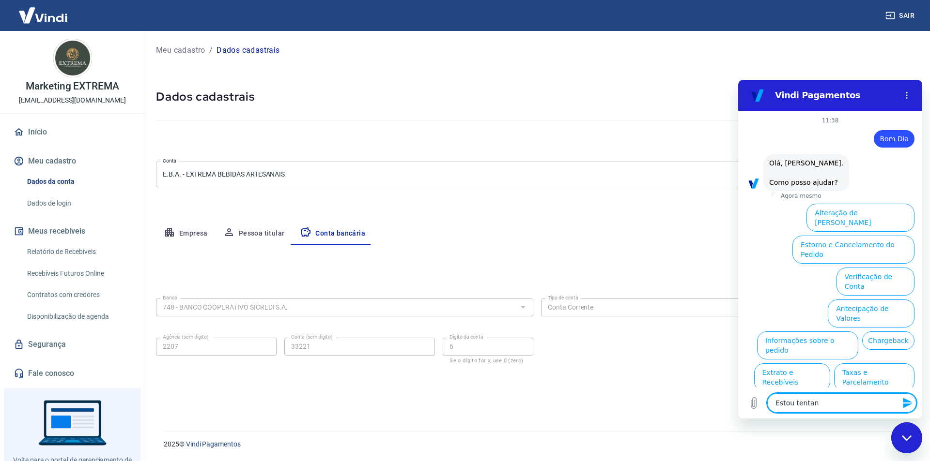
type textarea "x"
type textarea "Estou tent"
type textarea "x"
type textarea "Estou ten"
type textarea "x"
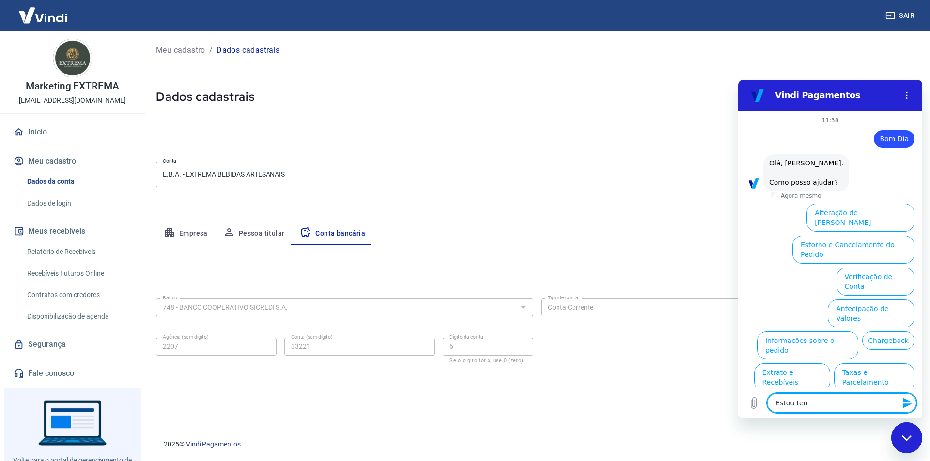
type textarea "Estou te"
type textarea "x"
type textarea "Estou t"
type textarea "x"
type textarea "Estou"
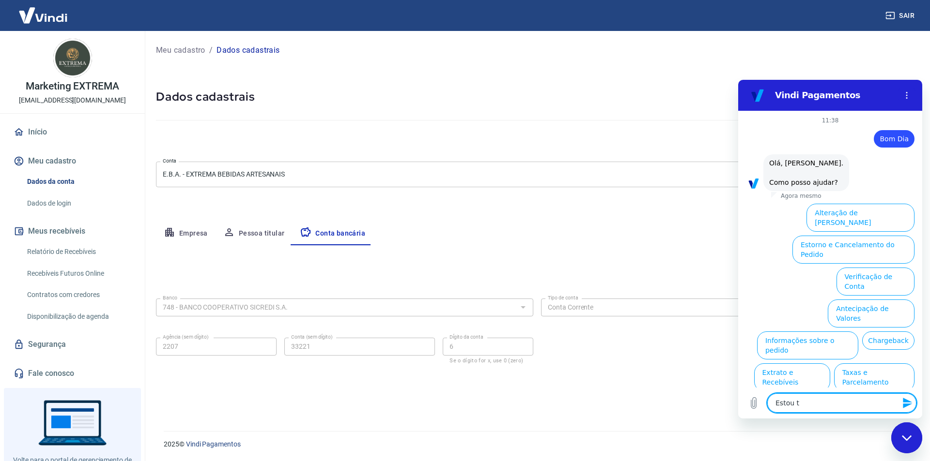
type textarea "x"
type textarea "Estou"
type textarea "x"
type textarea "Esto"
type textarea "x"
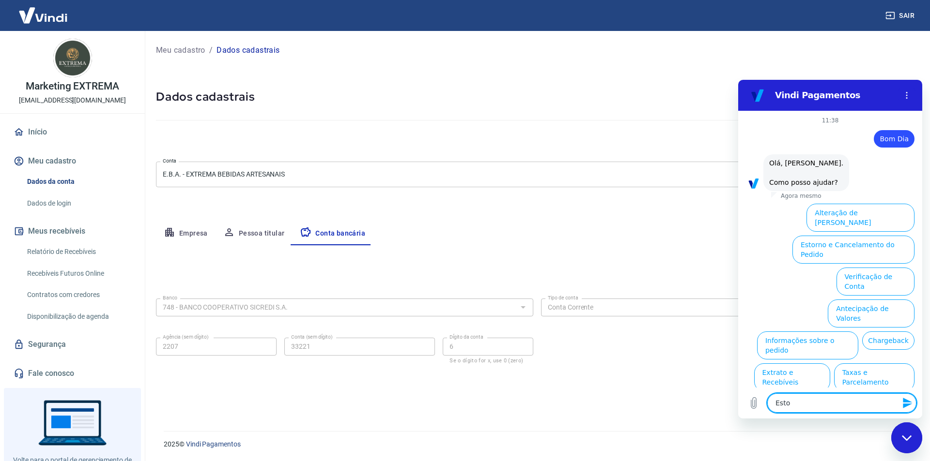
type textarea "Est"
type textarea "x"
type textarea "Es"
type textarea "x"
type textarea "E"
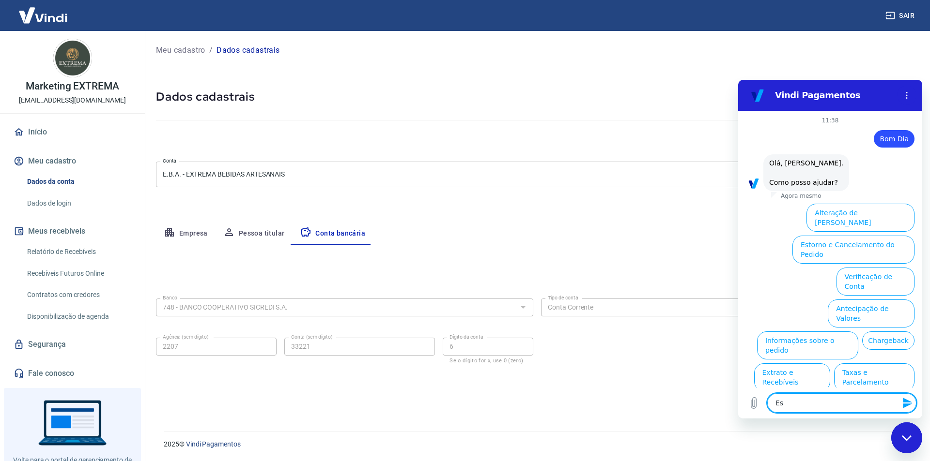
type textarea "x"
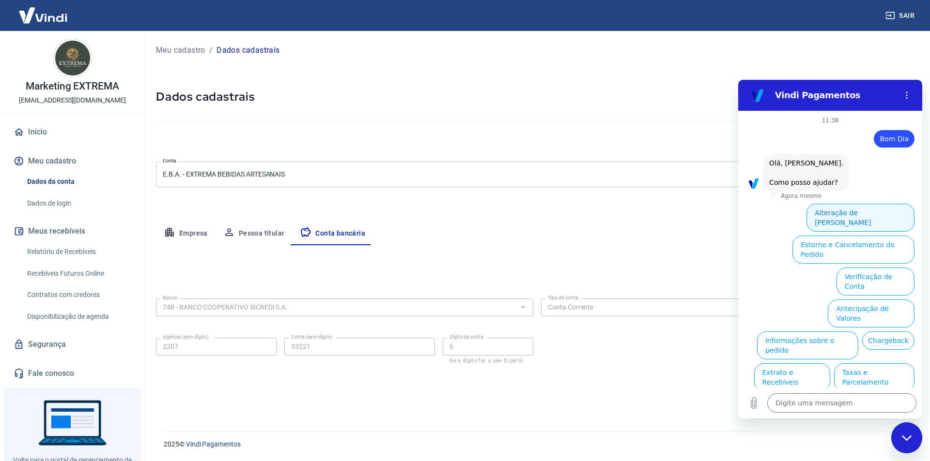
click at [874, 213] on button "Alteração de Dados Cadastrais" at bounding box center [860, 218] width 108 height 28
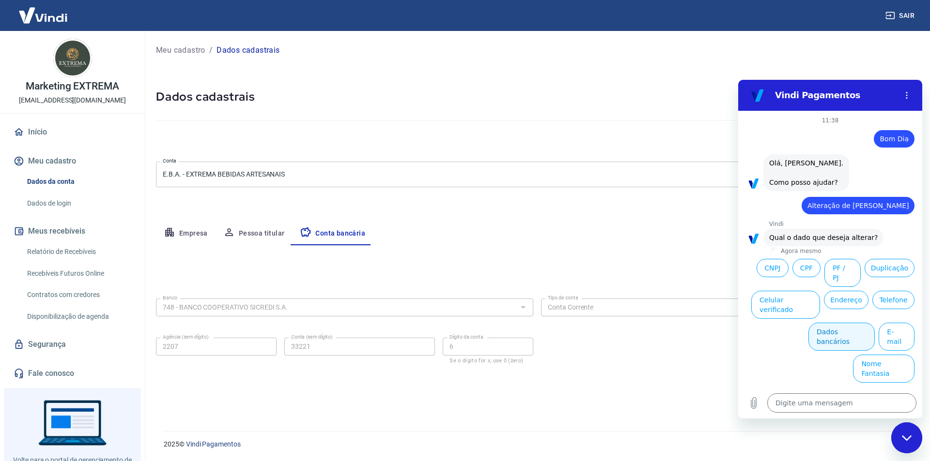
click at [838, 323] on button "Dados bancários" at bounding box center [841, 337] width 66 height 28
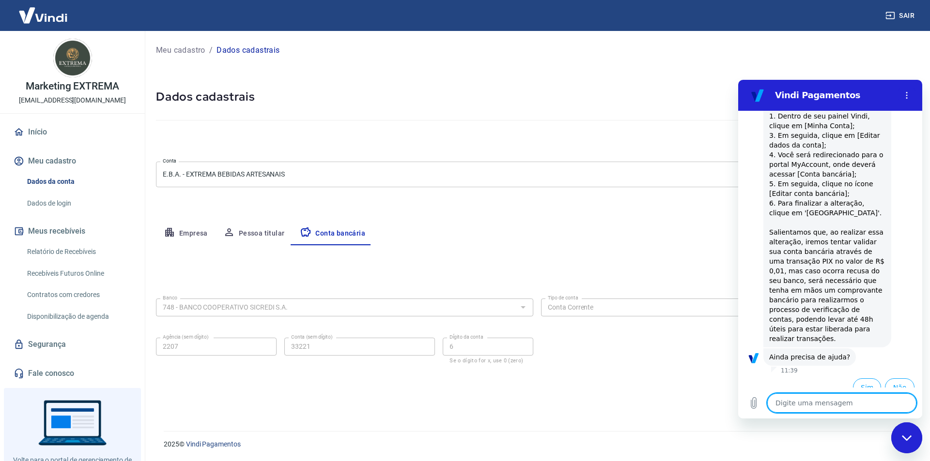
scroll to position [227, 0]
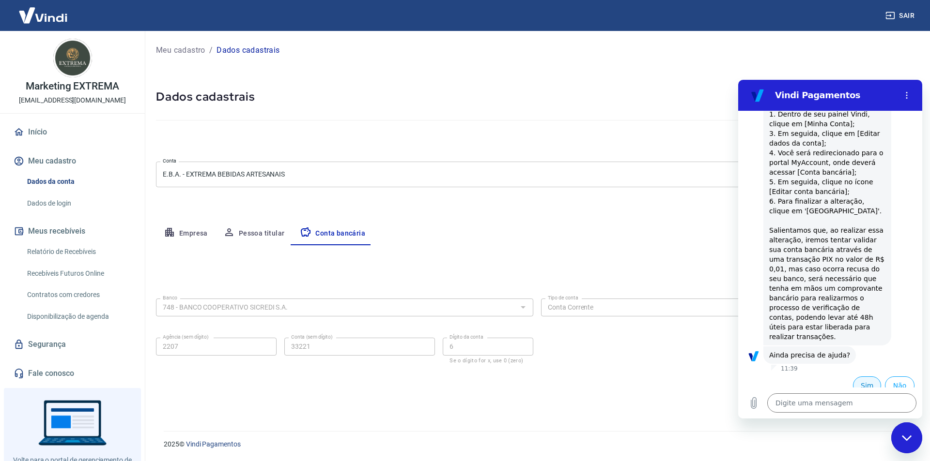
click at [861, 377] on button "Sim" at bounding box center [867, 386] width 28 height 18
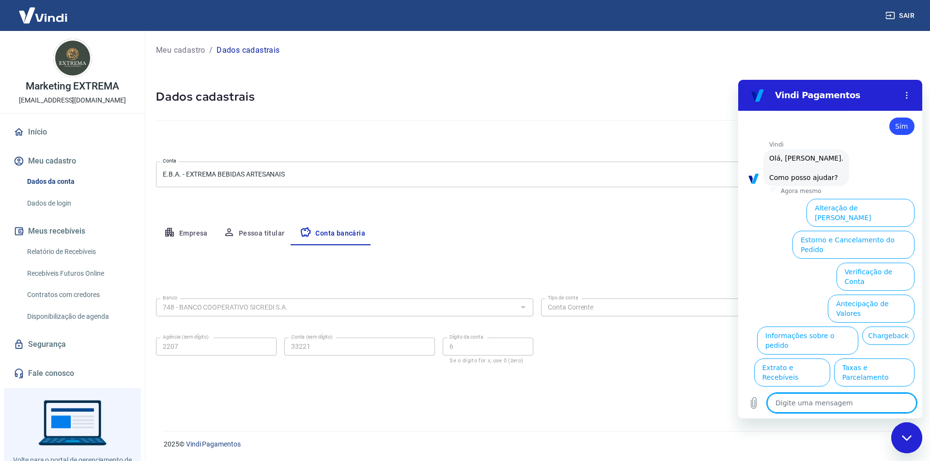
scroll to position [480, 0]
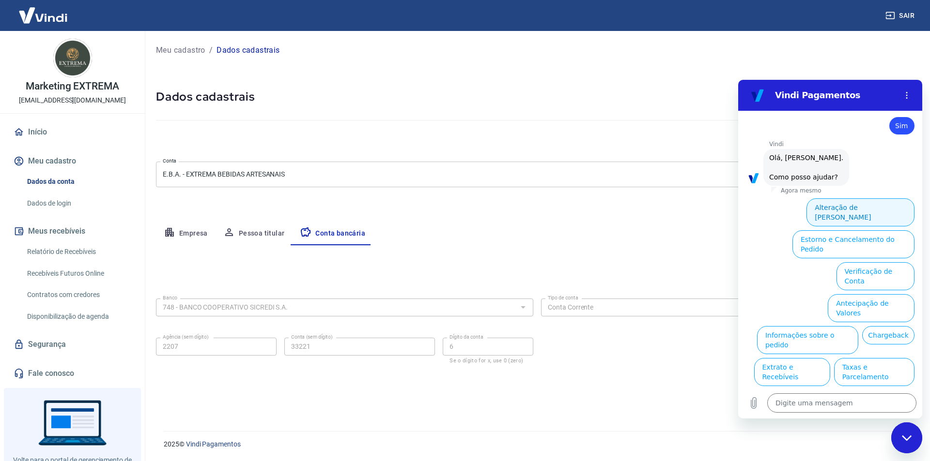
click at [846, 198] on button "Alteração de Dados Cadastrais" at bounding box center [860, 212] width 108 height 28
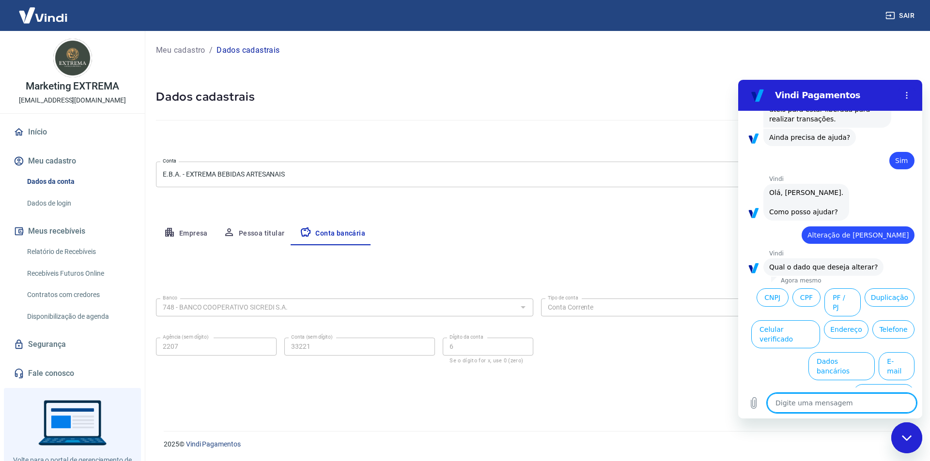
scroll to position [446, 0]
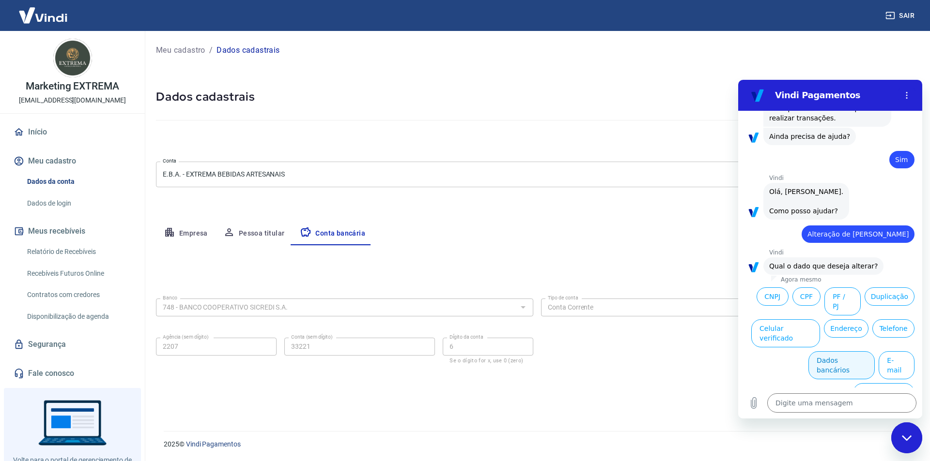
click at [821, 357] on button "Dados bancários" at bounding box center [841, 365] width 66 height 28
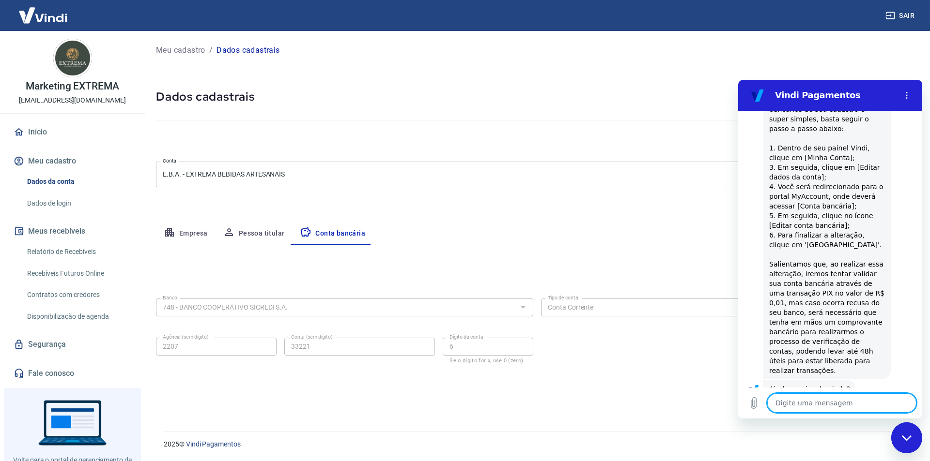
scroll to position [692, 0]
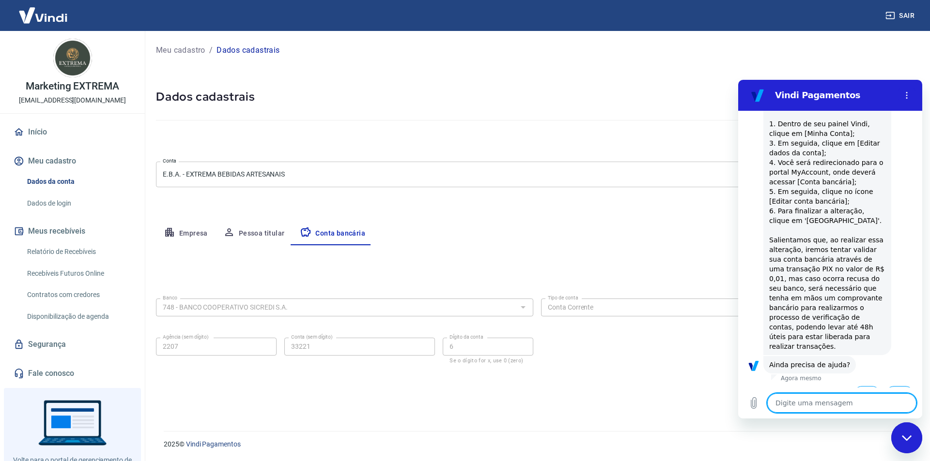
click at [889, 386] on button "Não" at bounding box center [900, 395] width 30 height 18
click at [606, 389] on div "Editar conta bancária Banco 748 - BANCO COOPERATIVO SICREDI S.A. Banco Tipo de …" at bounding box center [537, 326] width 762 height 163
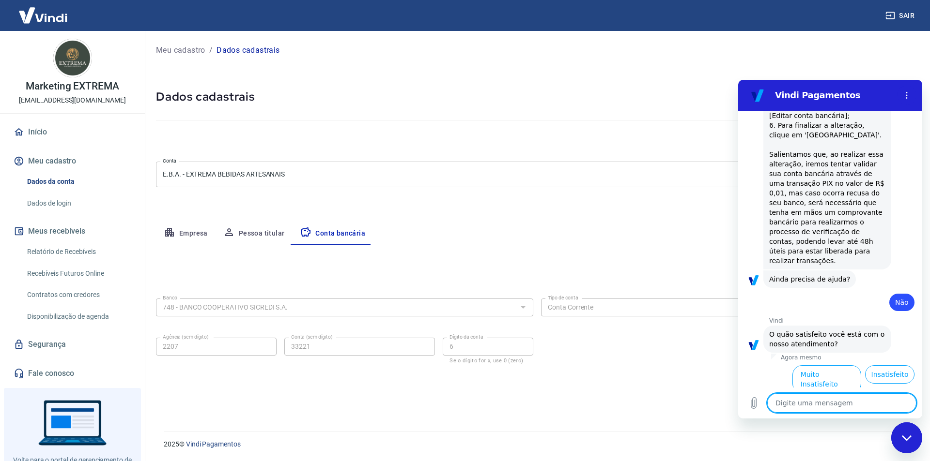
scroll to position [779, 0]
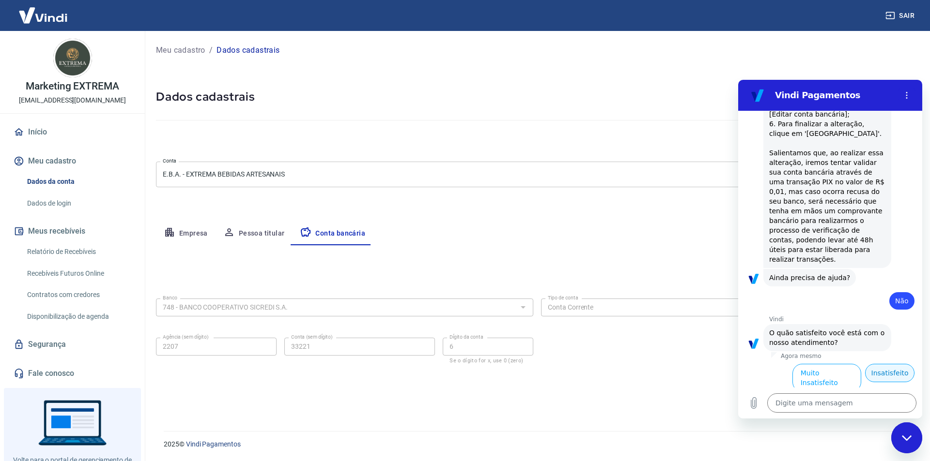
click at [894, 364] on button "Insatisfeito" at bounding box center [889, 373] width 49 height 18
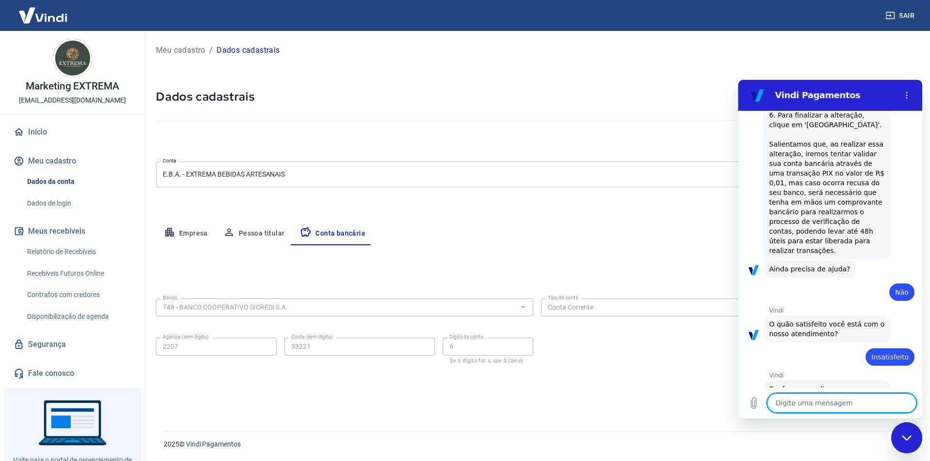
click at [635, 362] on div "Banco 748 - BANCO COOPERATIVO SICREDI S.A. Banco Tipo de conta Conta Corrente C…" at bounding box center [537, 330] width 762 height 71
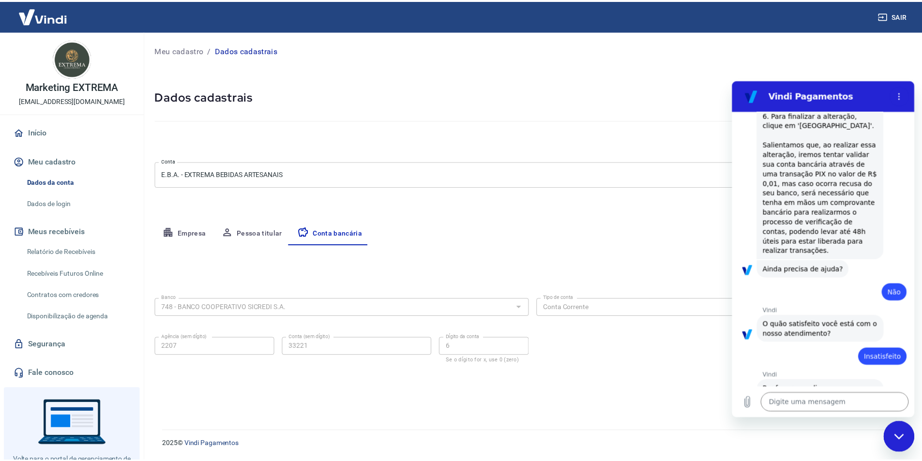
scroll to position [790, 0]
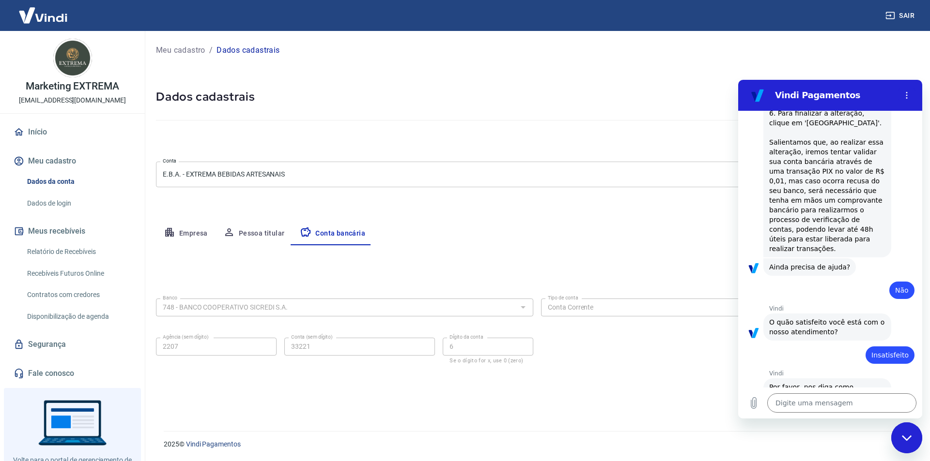
click at [868, 82] on section "Vindi Pagamentos" at bounding box center [830, 95] width 184 height 31
click at [865, 61] on div "Meu cadastro / Dados cadastrais Dados cadastrais Cancelar conta Conta E.B.A. - …" at bounding box center [536, 225] width 785 height 389
click at [895, 435] on div "Fechar janela de mensagens" at bounding box center [906, 438] width 29 height 29
type textarea "x"
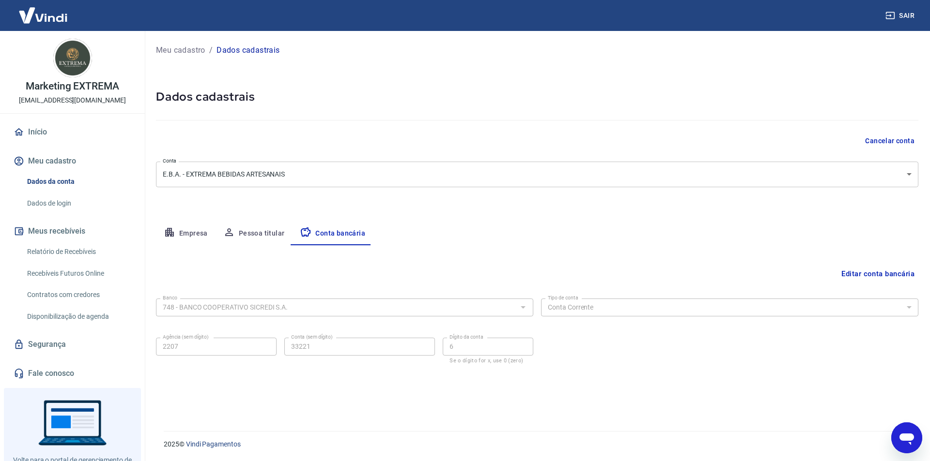
click at [870, 275] on button "Editar conta bancária" at bounding box center [877, 274] width 81 height 18
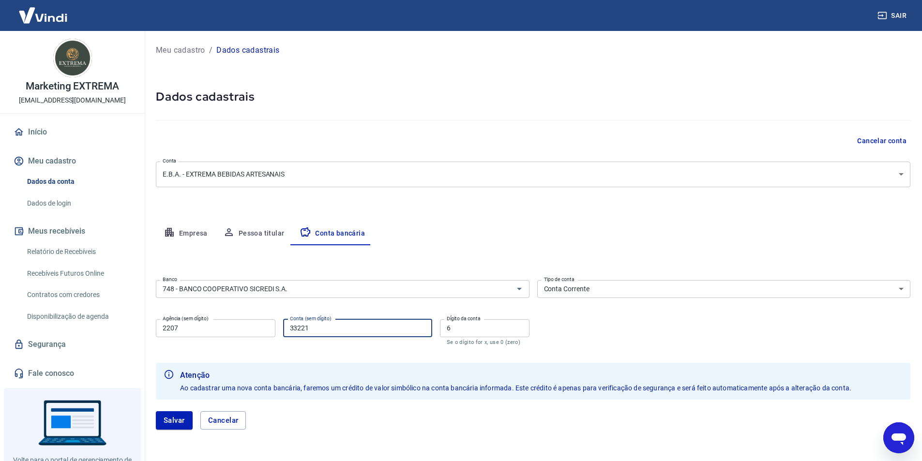
drag, startPoint x: 304, startPoint y: 325, endPoint x: 266, endPoint y: 324, distance: 37.8
click at [266, 324] on div "Agência (sem dígito) 2207 Agência (sem dígito) Conta (sem dígito) 33221 Conta (…" at bounding box center [343, 332] width 374 height 32
drag, startPoint x: 180, startPoint y: 324, endPoint x: 147, endPoint y: 325, distance: 32.9
click at [147, 325] on div "Meu cadastro / Dados cadastrais Dados cadastrais Cancelar conta Conta E.B.A. - …" at bounding box center [533, 242] width 778 height 422
type input "2207"
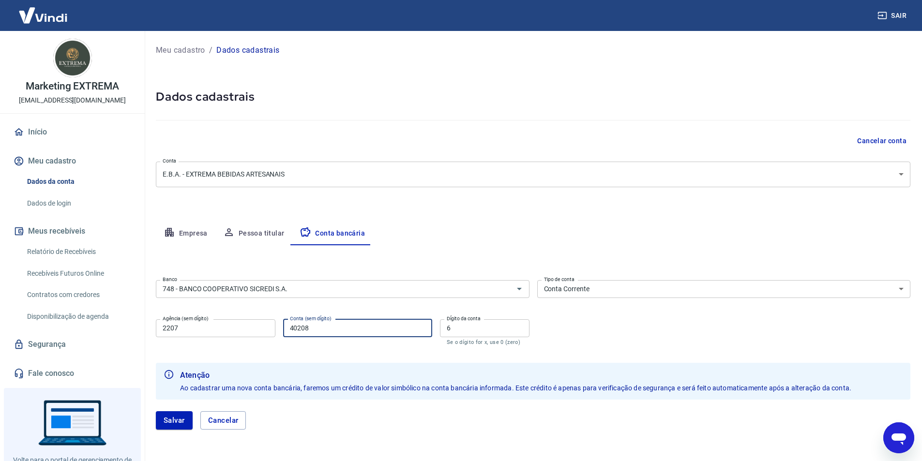
type input "40208"
type input "7"
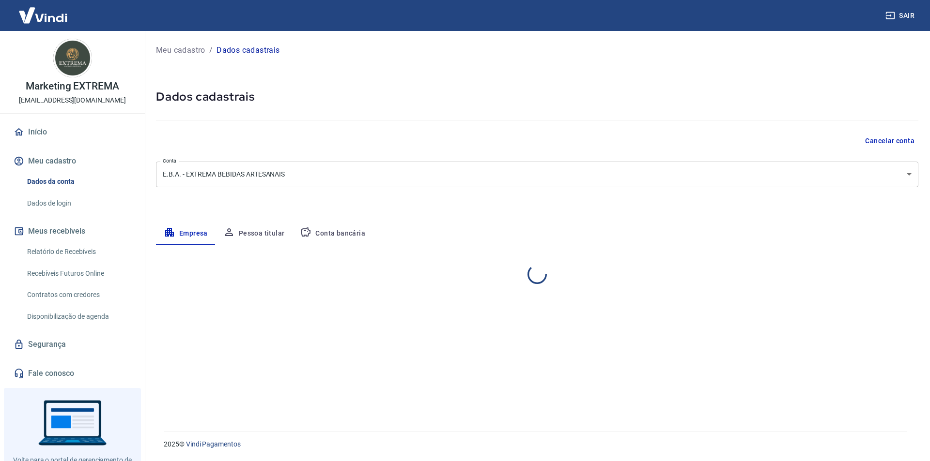
select select "RN"
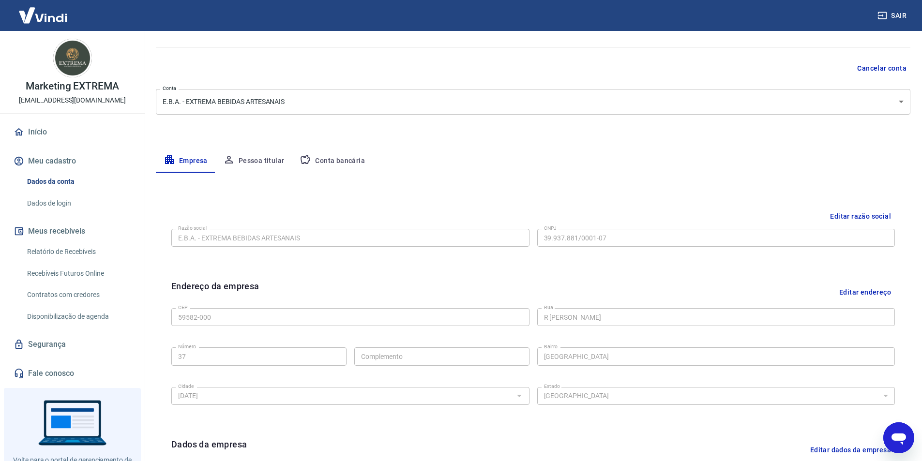
scroll to position [43, 0]
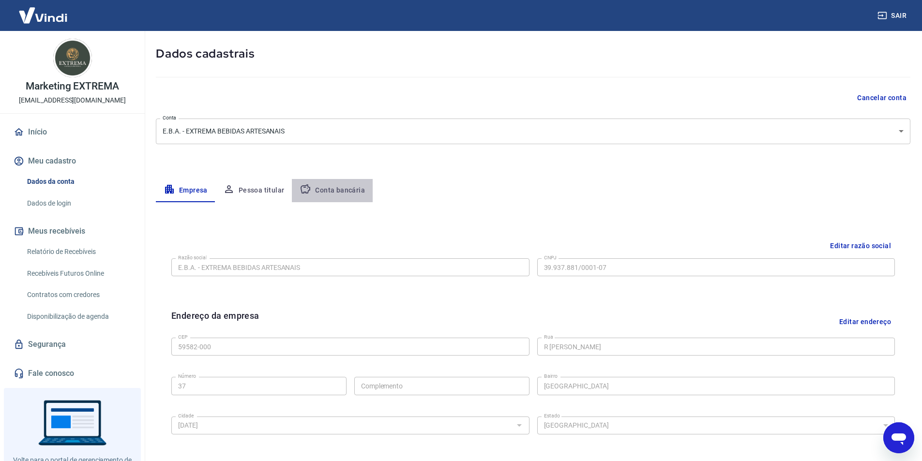
click at [338, 188] on button "Conta bancária" at bounding box center [332, 190] width 81 height 23
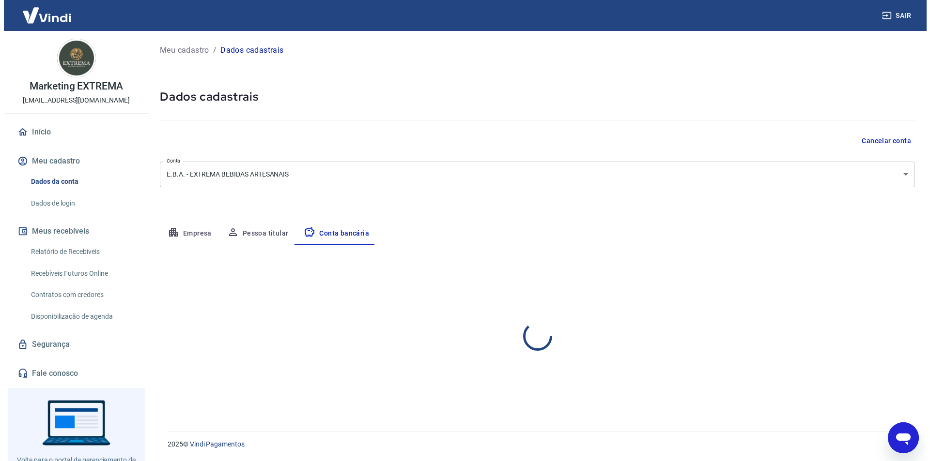
scroll to position [0, 0]
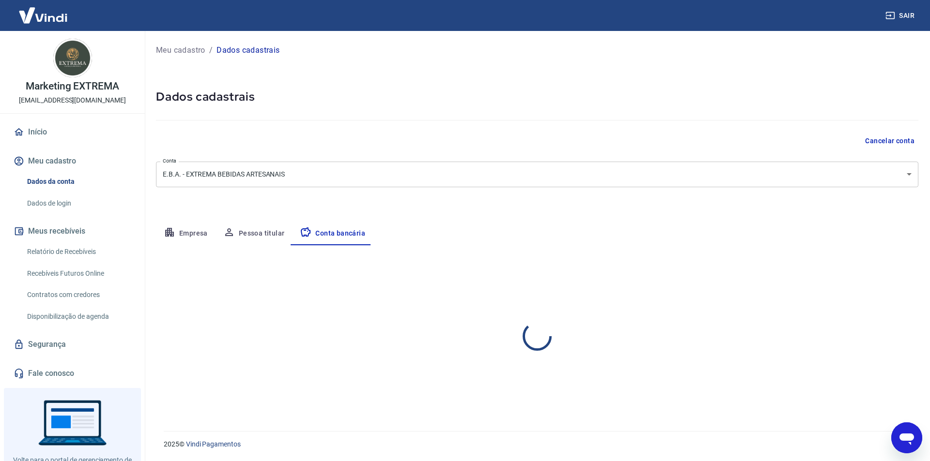
select select "1"
click at [304, 135] on div "Cancelar conta" at bounding box center [537, 141] width 762 height 18
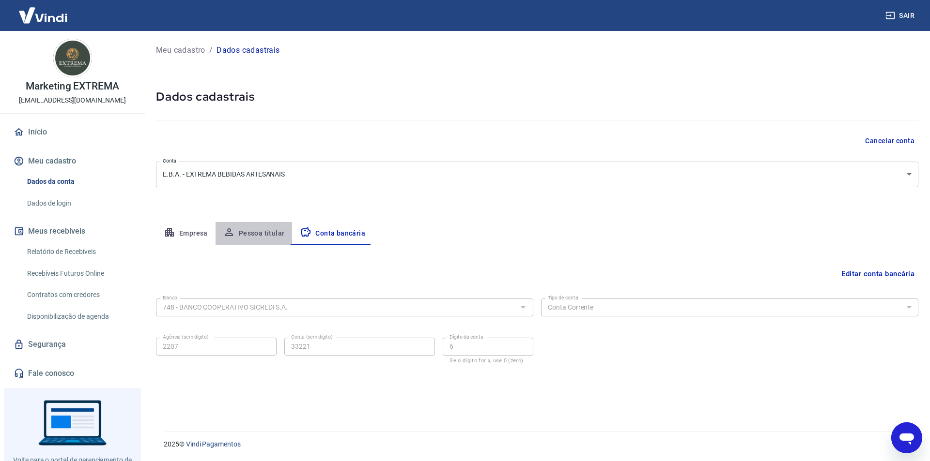
click at [247, 232] on button "Pessoa titular" at bounding box center [253, 233] width 77 height 23
click at [321, 231] on button "Conta bancária" at bounding box center [332, 233] width 81 height 23
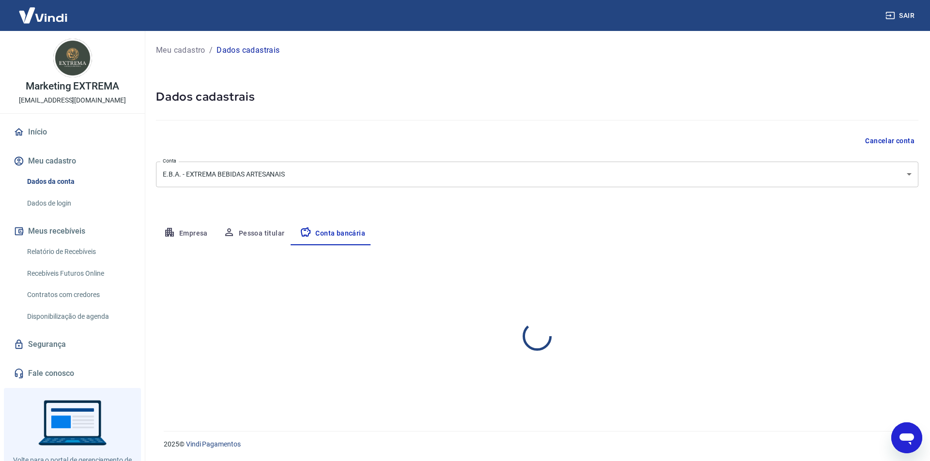
select select "1"
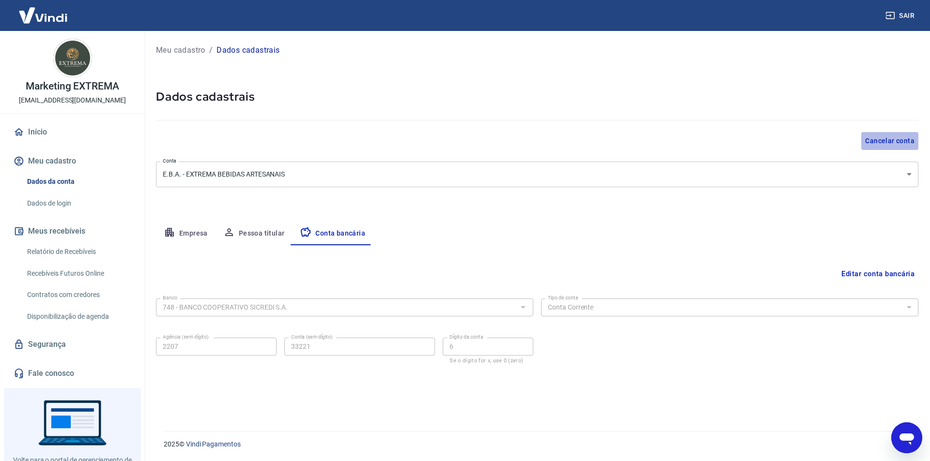
click at [873, 139] on button "Cancelar conta" at bounding box center [889, 141] width 57 height 18
click at [58, 377] on link "Fale conosco" at bounding box center [73, 373] width 122 height 21
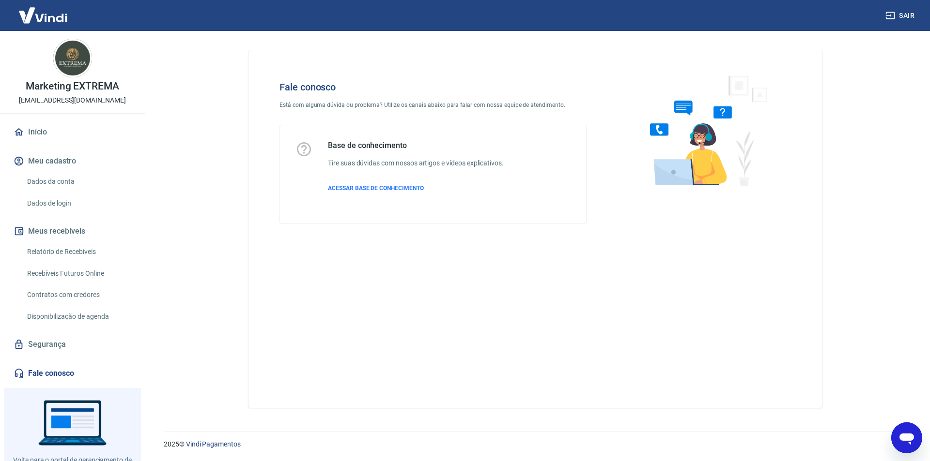
click at [667, 153] on img at bounding box center [703, 130] width 147 height 129
click at [376, 186] on span "ACESSAR BASE DE CONHECIMENTO" at bounding box center [376, 188] width 96 height 7
